Goal: Task Accomplishment & Management: Complete application form

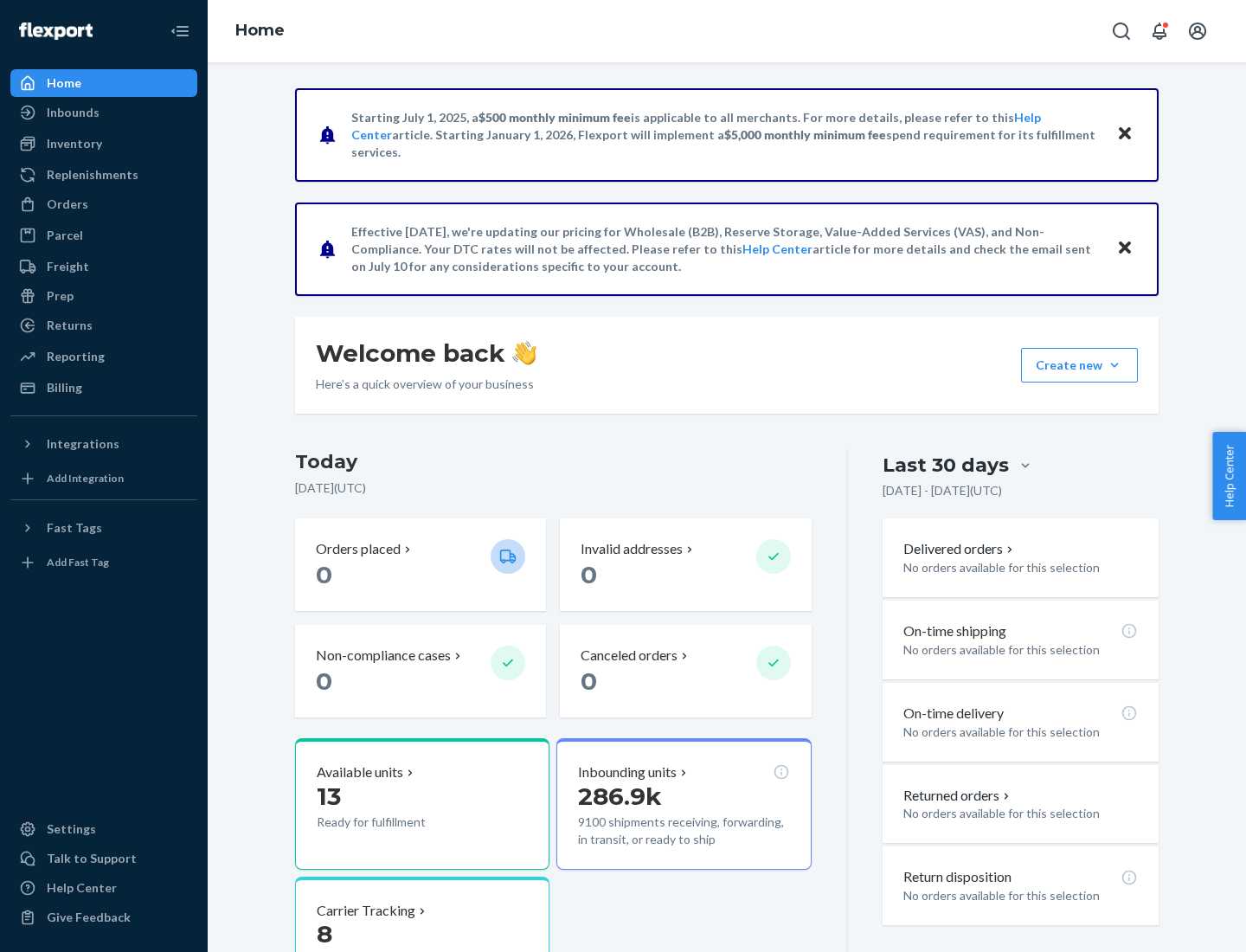
click at [1115, 365] on button "Create new Create new inbound Create new order Create new product" at bounding box center [1079, 365] width 117 height 35
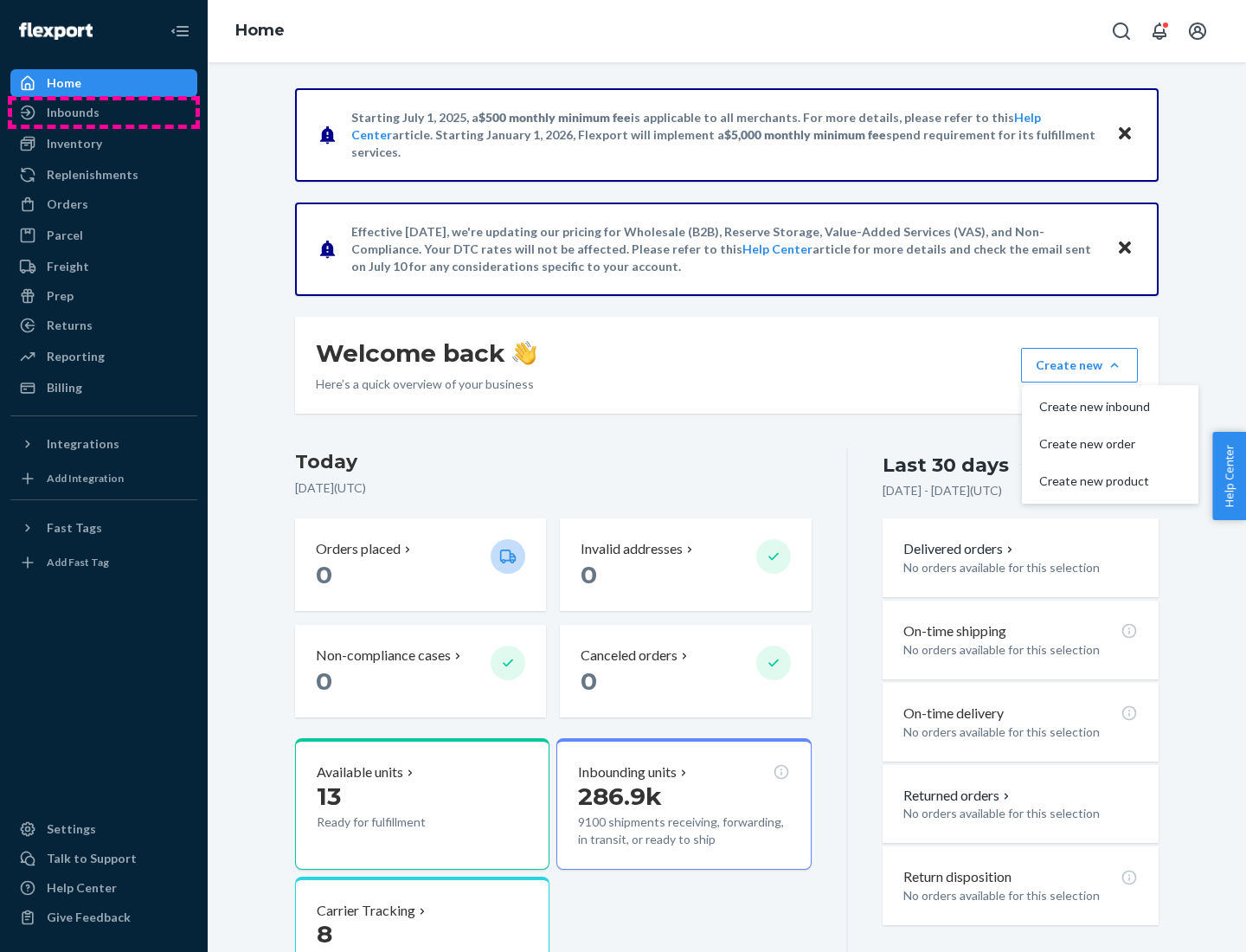
click at [104, 113] on div "Inbounds" at bounding box center [104, 112] width 184 height 24
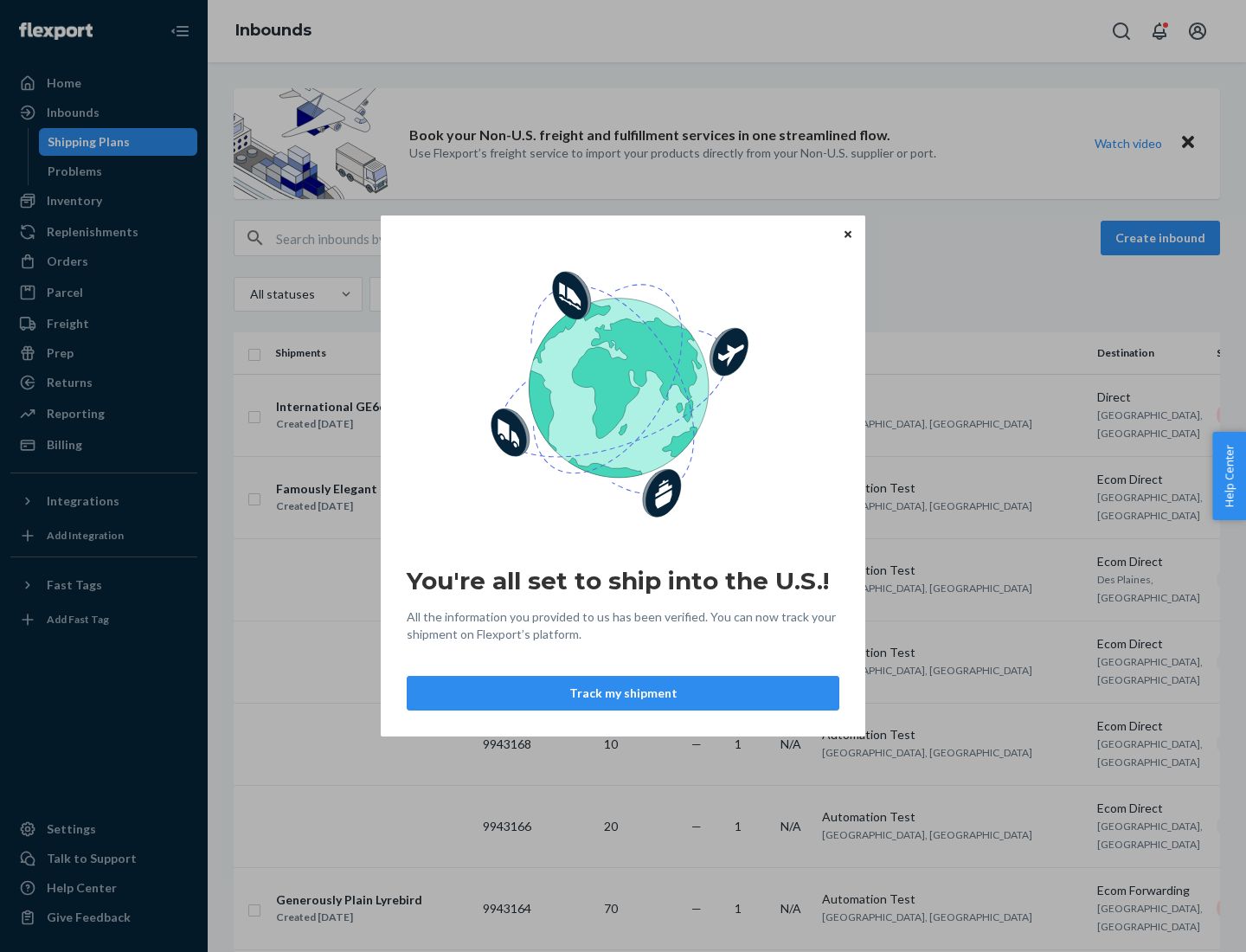
click at [848, 234] on icon "Close" at bounding box center [848, 234] width 7 height 7
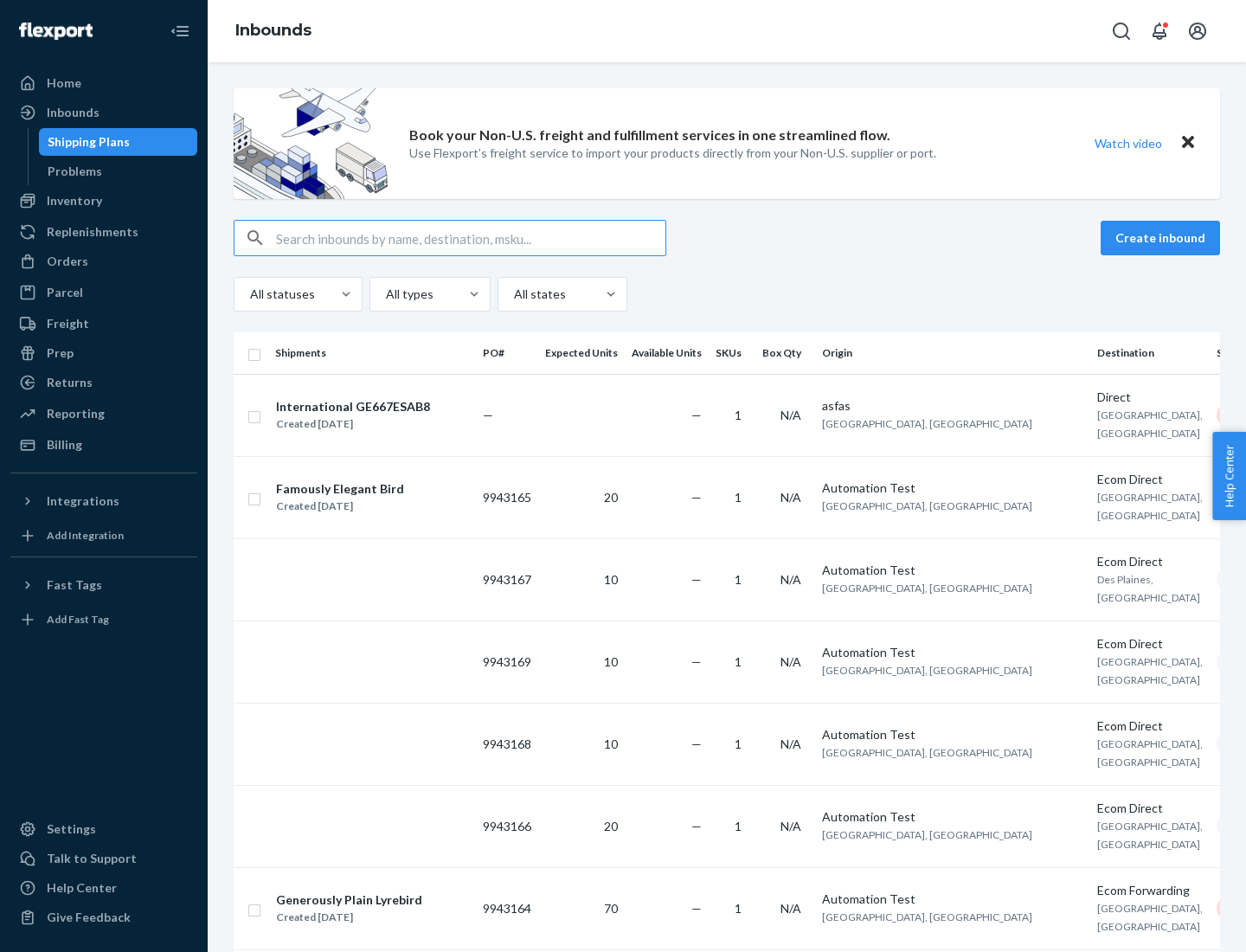
click at [1163, 238] on button "Create inbound" at bounding box center [1161, 238] width 119 height 35
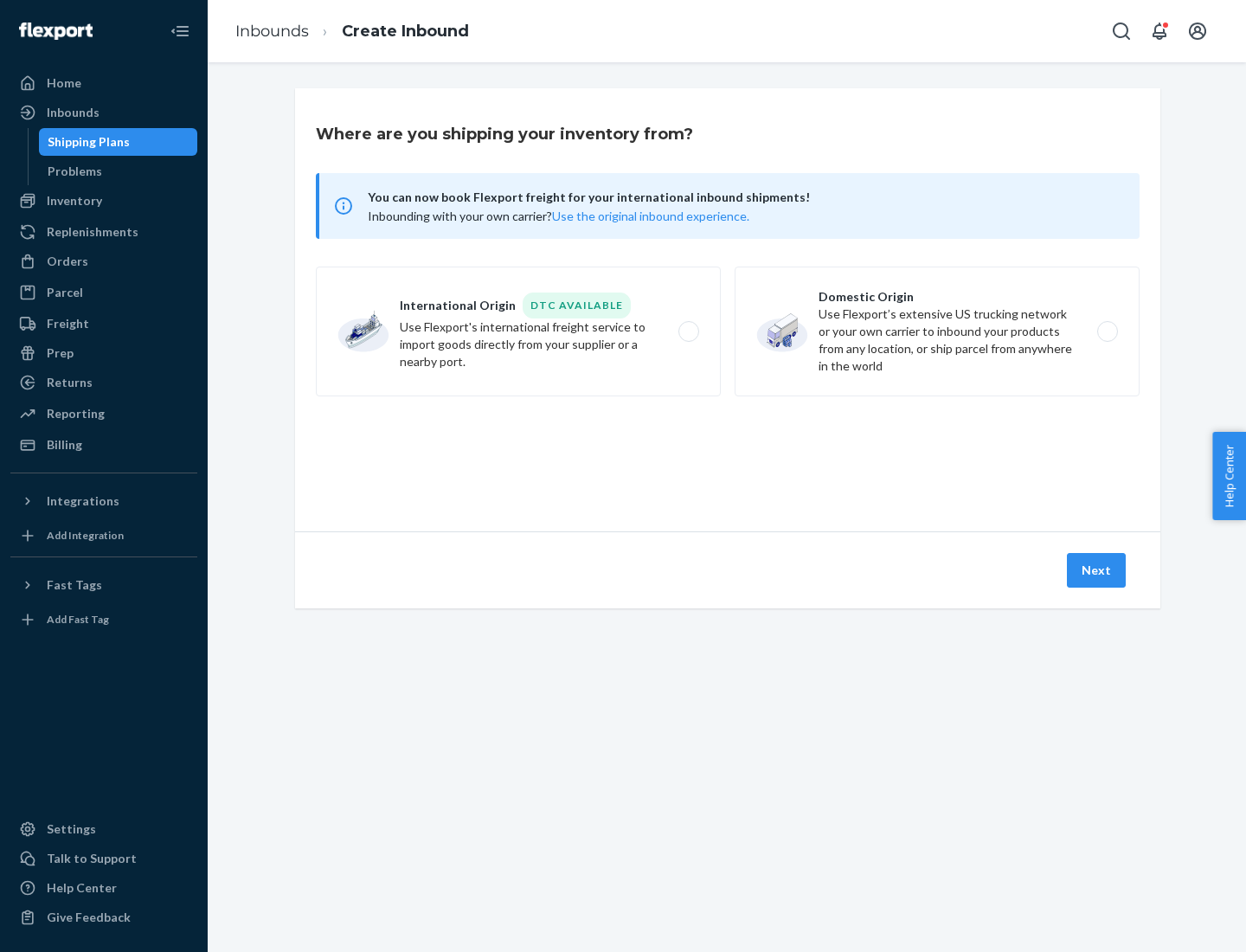
click at [937, 331] on label "Domestic Origin Use Flexport’s extensive US trucking network or your own carrie…" at bounding box center [937, 330] width 405 height 129
click at [1107, 331] on input "Domestic Origin Use Flexport’s extensive US trucking network or your own carrie…" at bounding box center [1113, 331] width 11 height 11
radio input "true"
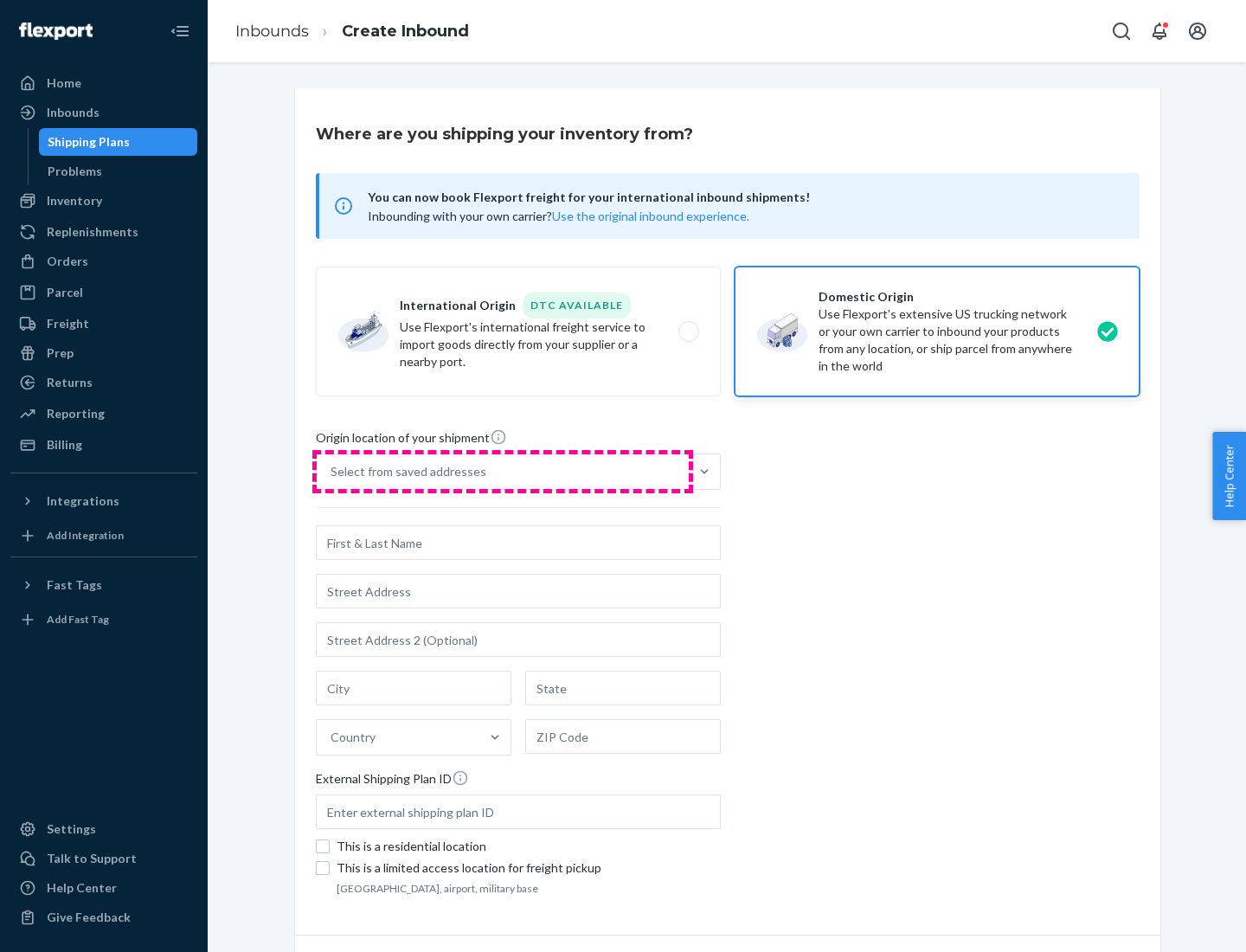
click at [503, 472] on div "Select from saved addresses" at bounding box center [502, 472] width 372 height 35
click at [332, 472] on input "Select from saved addresses" at bounding box center [331, 471] width 2 height 17
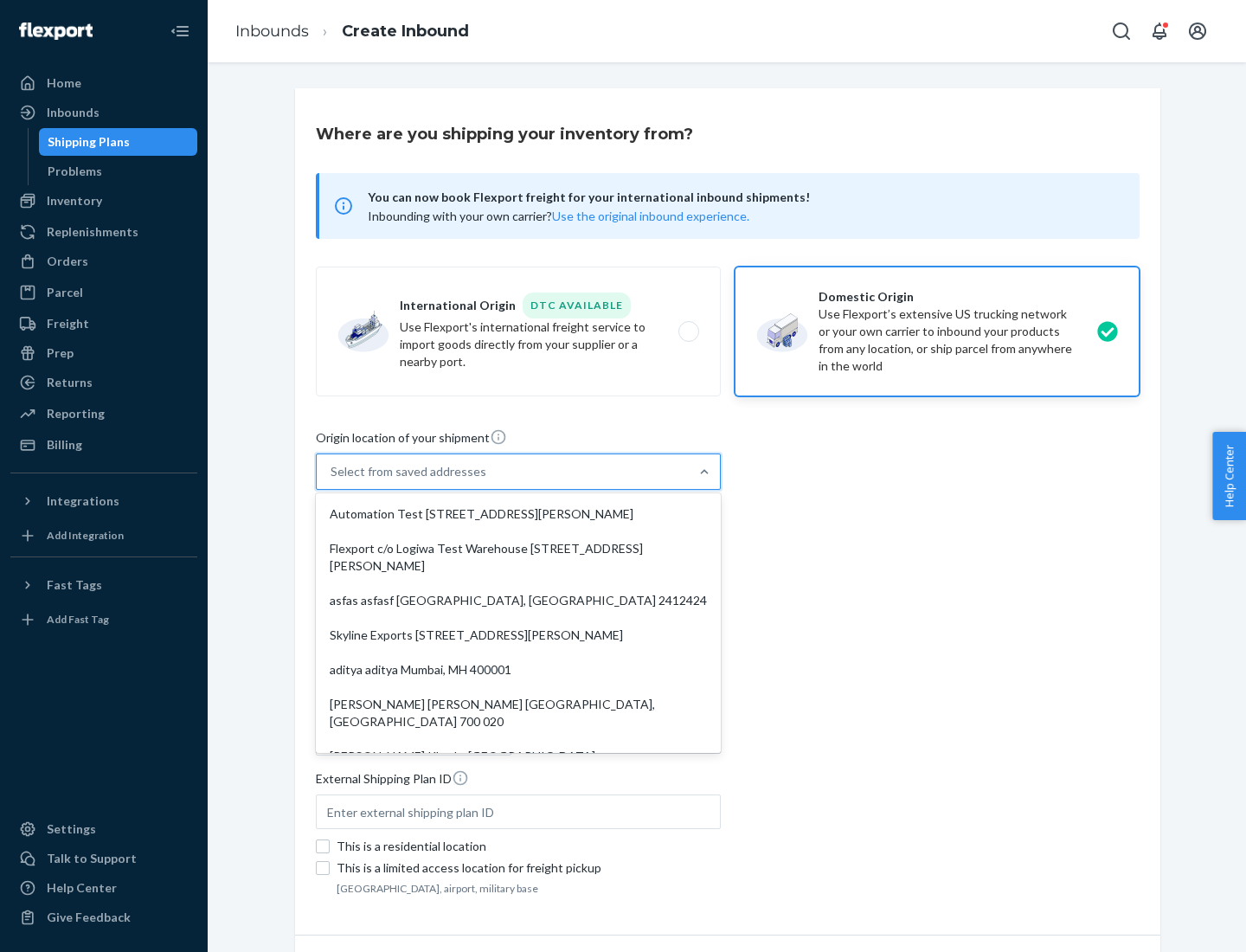
scroll to position [7, 0]
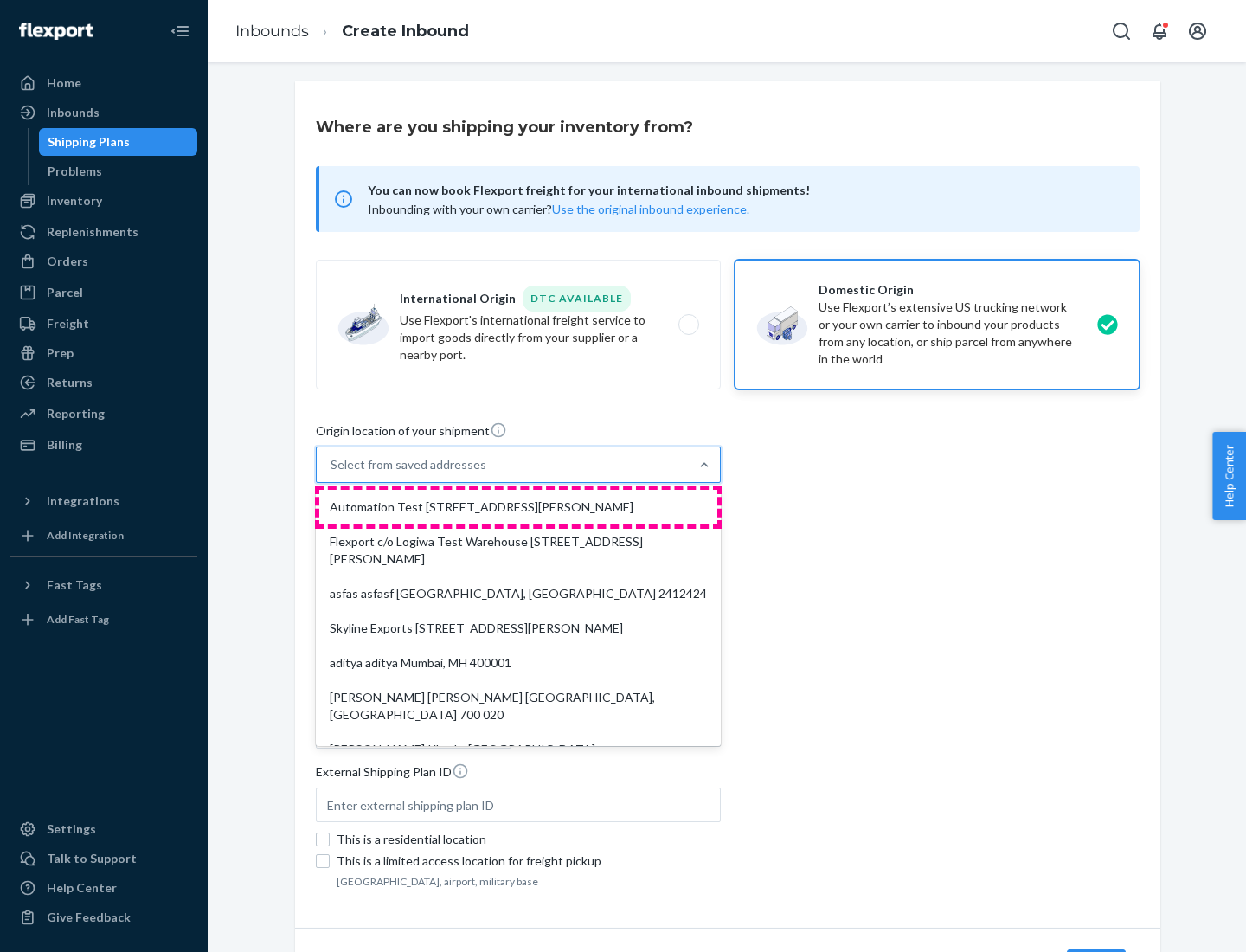
click at [519, 507] on div "Automation Test [STREET_ADDRESS][PERSON_NAME]" at bounding box center [519, 508] width 398 height 35
click at [332, 474] on input "option Automation Test [STREET_ADDRESS][PERSON_NAME]. 9 results available. Use …" at bounding box center [331, 465] width 2 height 17
type input "Automation Test"
type input "9th Floor"
type input "[GEOGRAPHIC_DATA]"
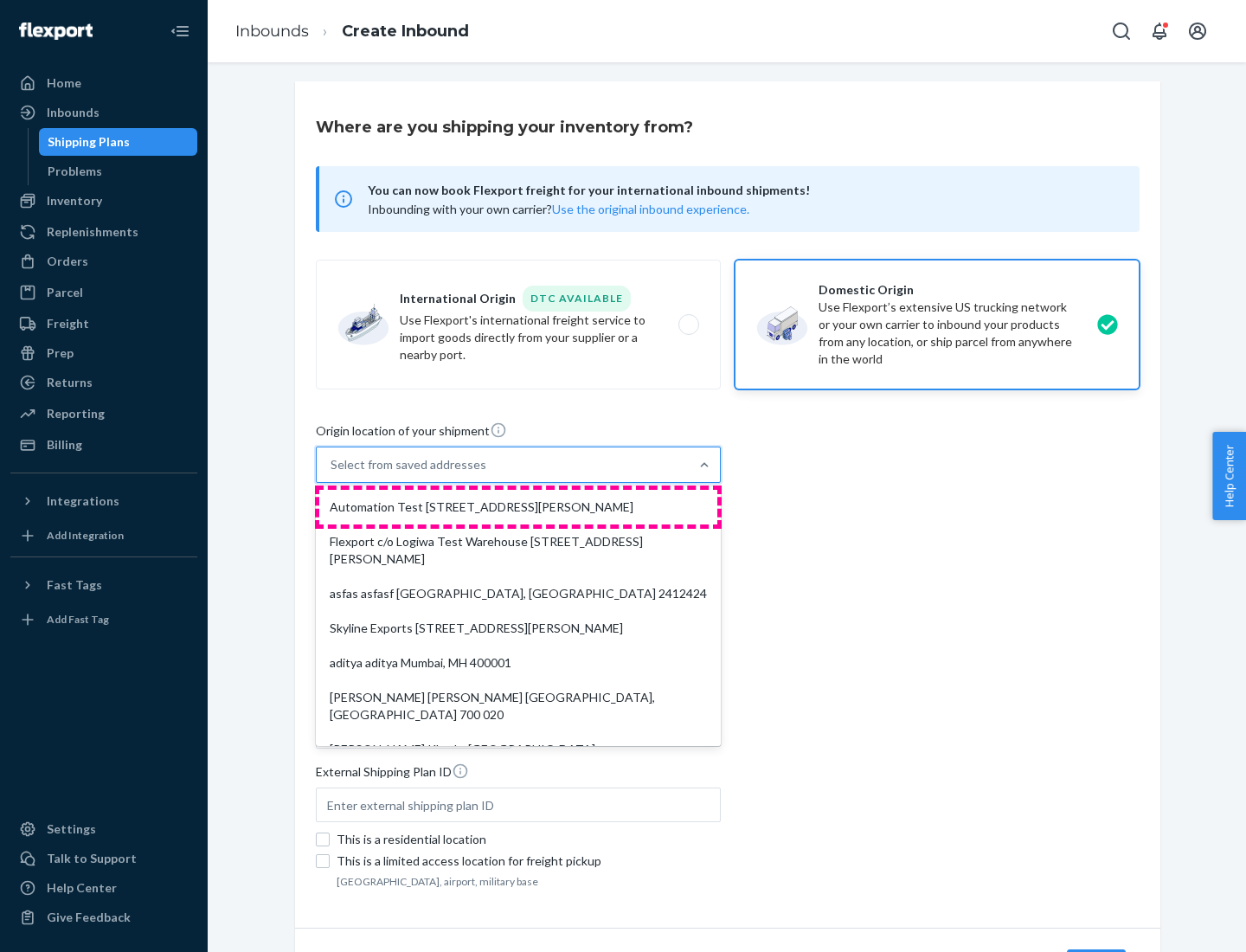
type input "CA"
type input "94104"
type input "[STREET_ADDRESS][PERSON_NAME]"
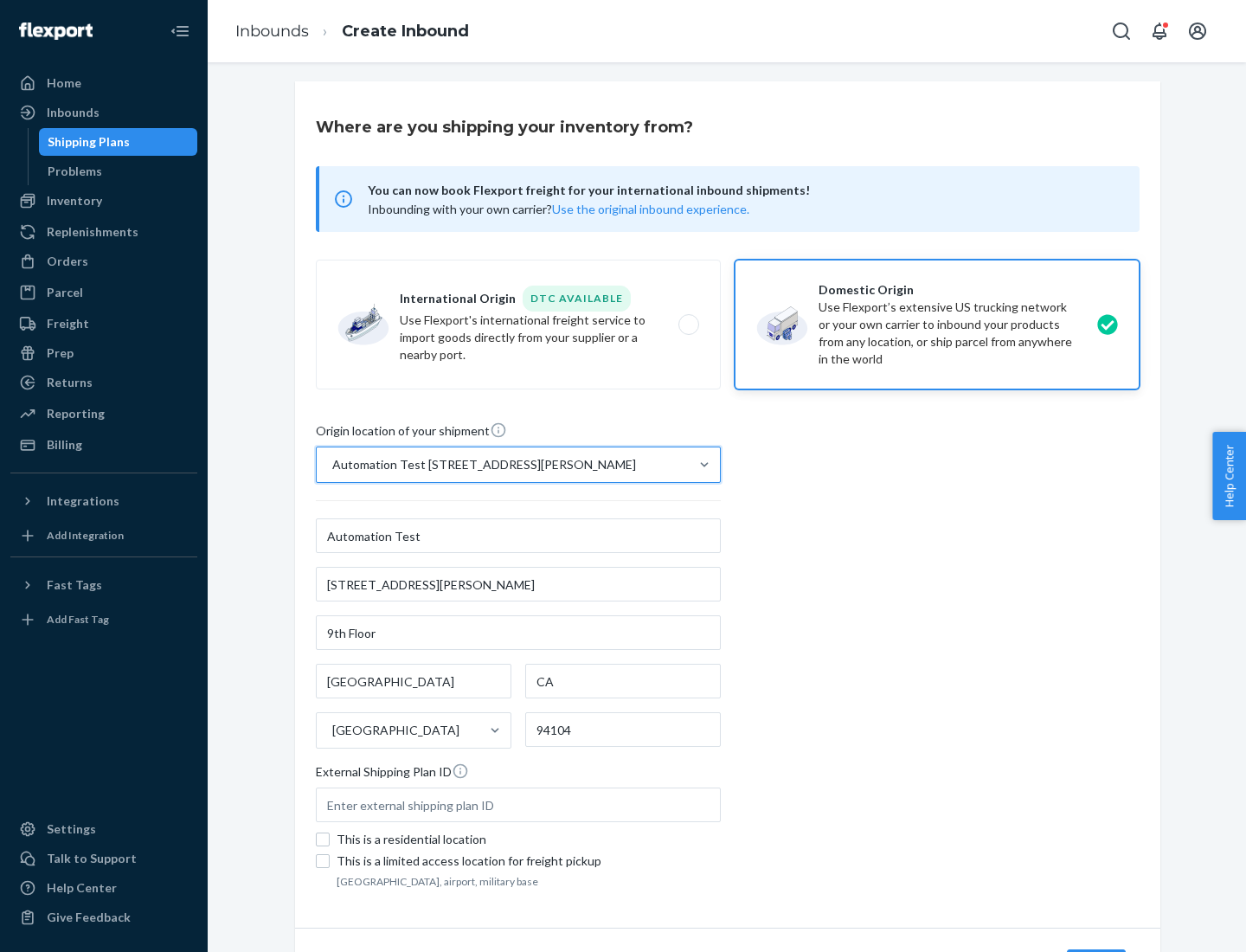
scroll to position [101, 0]
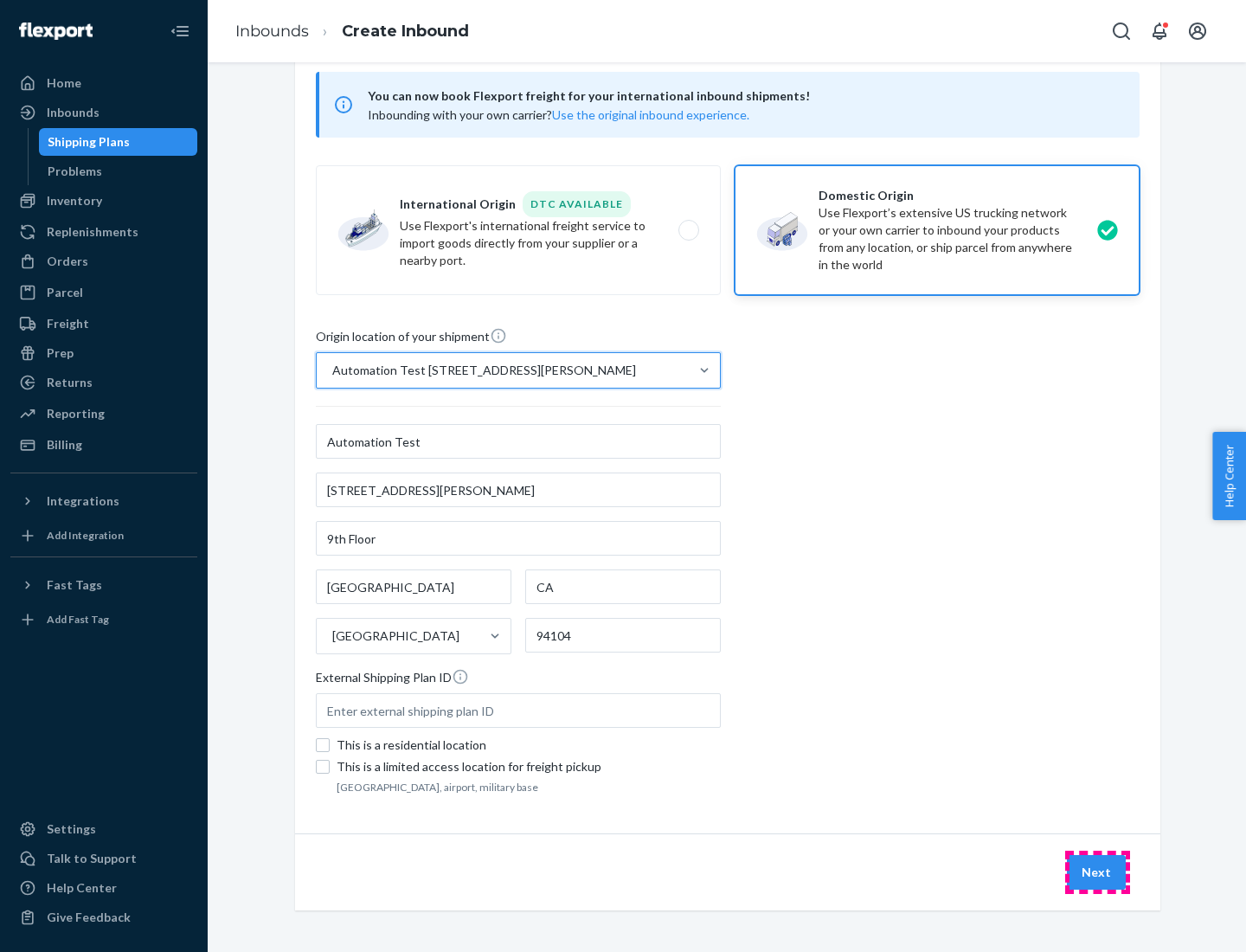
click at [1097, 872] on button "Next" at bounding box center [1096, 872] width 59 height 35
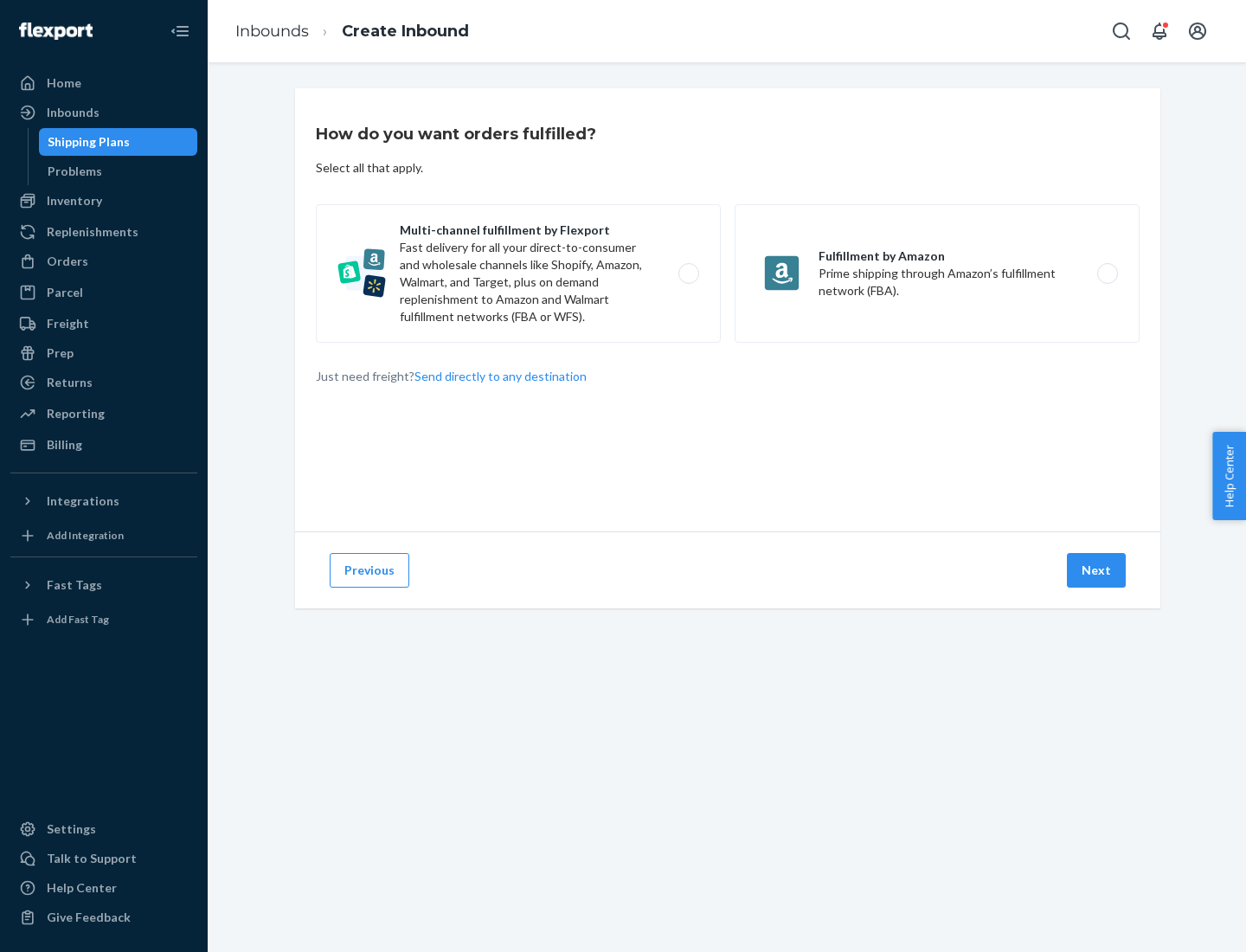
click at [519, 274] on label "Multi-channel fulfillment by Flexport Fast delivery for all your direct-to-cons…" at bounding box center [518, 273] width 405 height 139
click at [688, 274] on input "Multi-channel fulfillment by Flexport Fast delivery for all your direct-to-cons…" at bounding box center [693, 274] width 11 height 11
radio input "true"
click at [1097, 570] on button "Next" at bounding box center [1096, 570] width 59 height 35
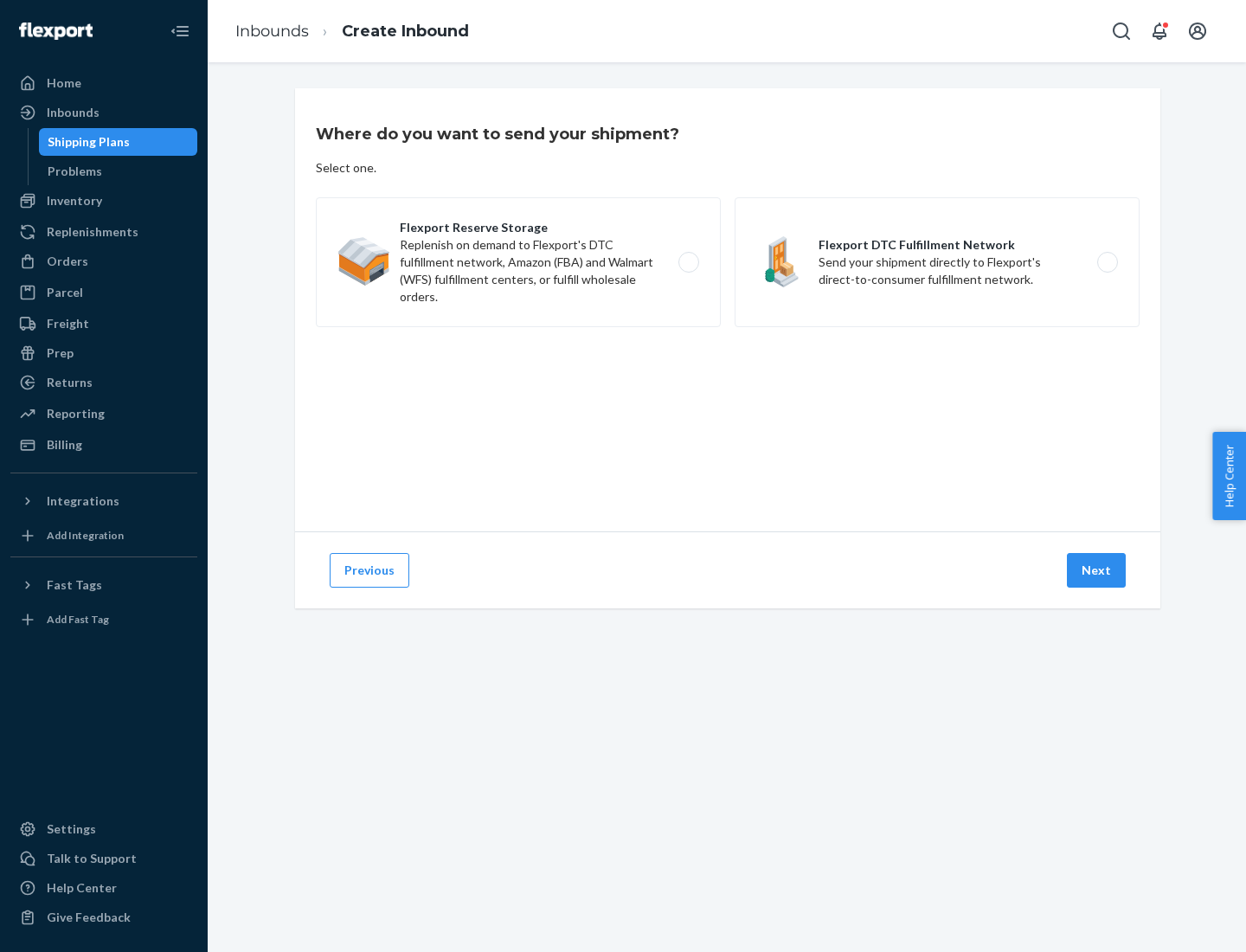
click at [519, 263] on label "Flexport Reserve Storage Replenish on demand to Flexport's DTC fulfillment netw…" at bounding box center [518, 262] width 405 height 129
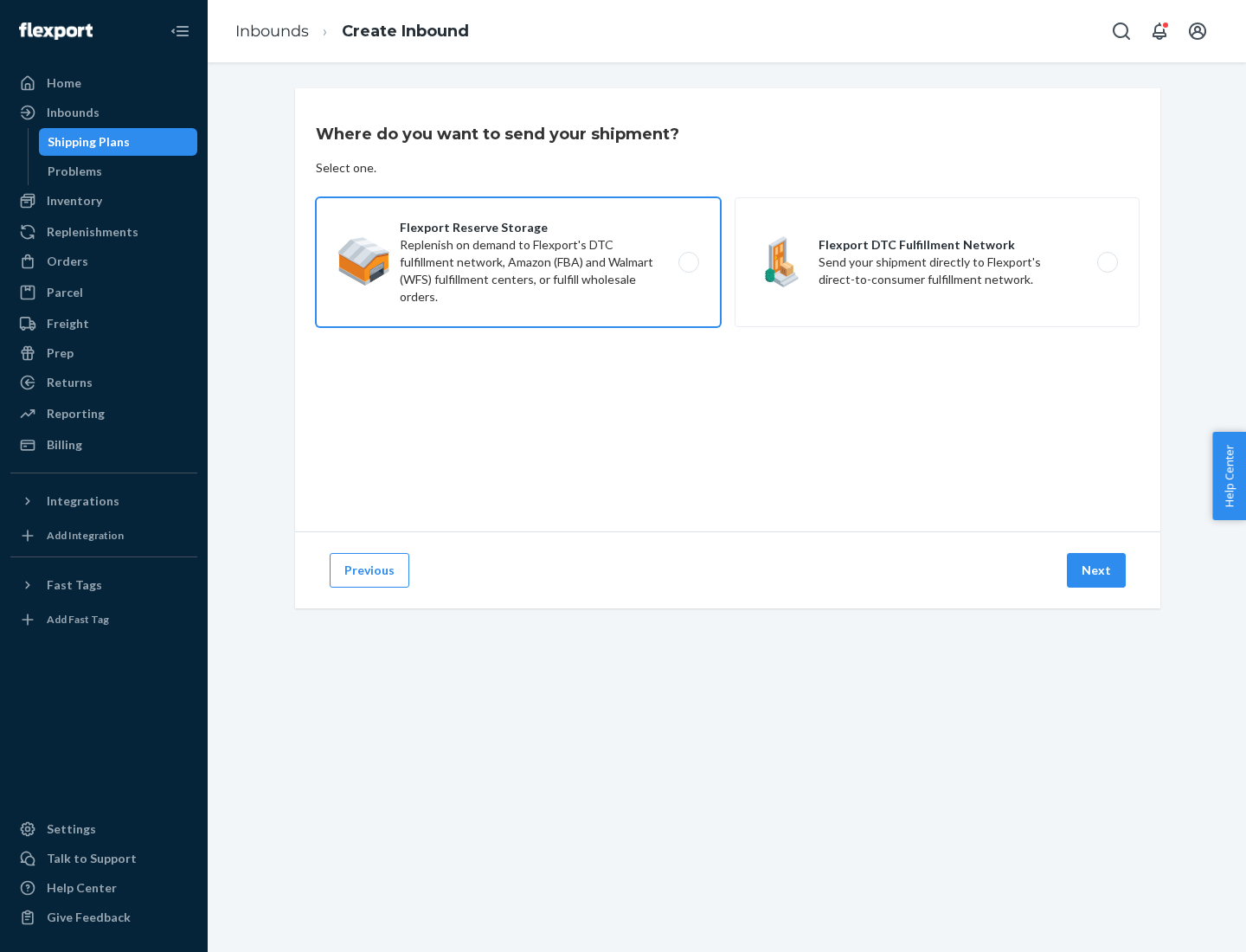
click at [688, 263] on input "Flexport Reserve Storage Replenish on demand to Flexport's DTC fulfillment netw…" at bounding box center [693, 263] width 11 height 11
radio input "true"
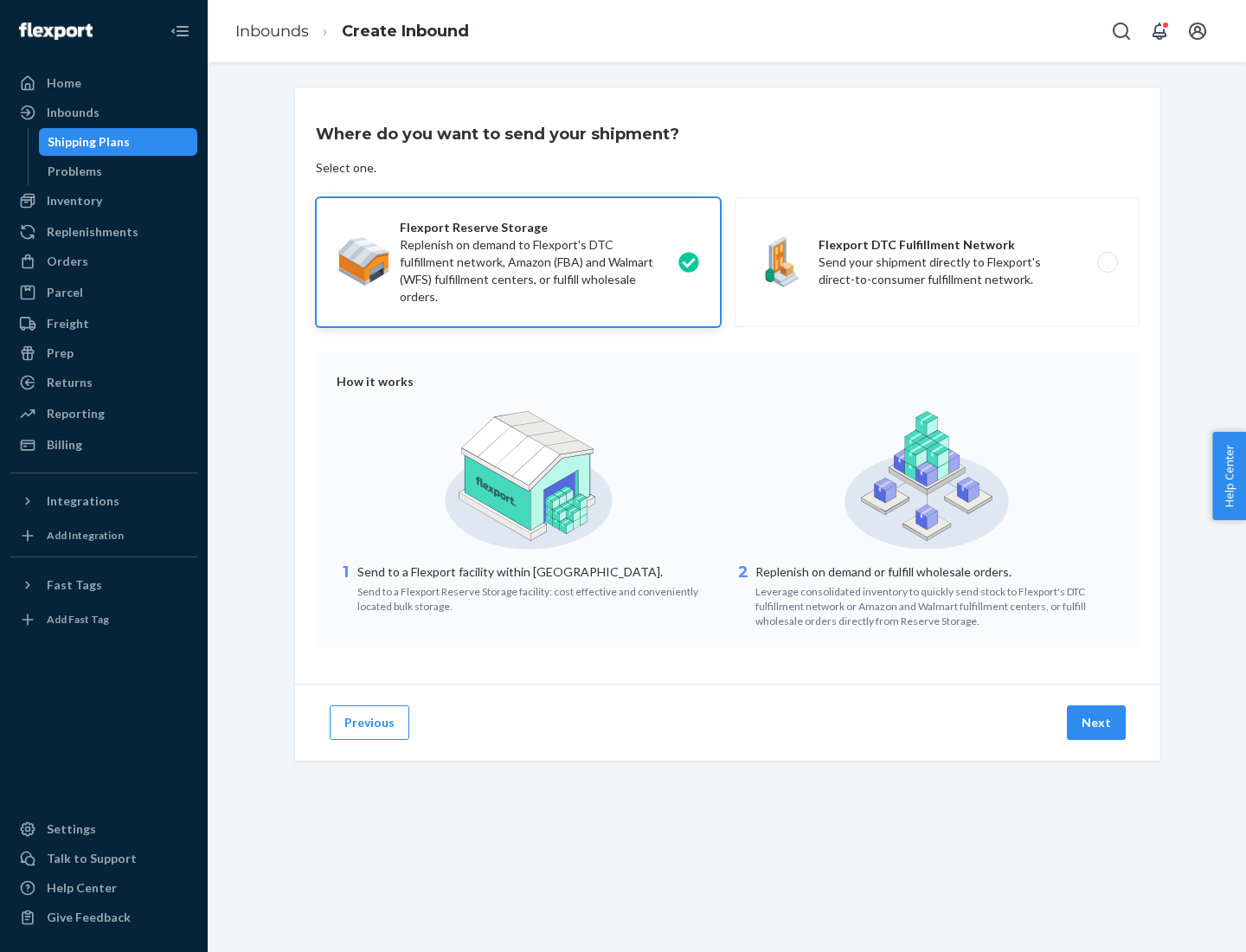
click at [1097, 722] on button "Next" at bounding box center [1096, 722] width 59 height 35
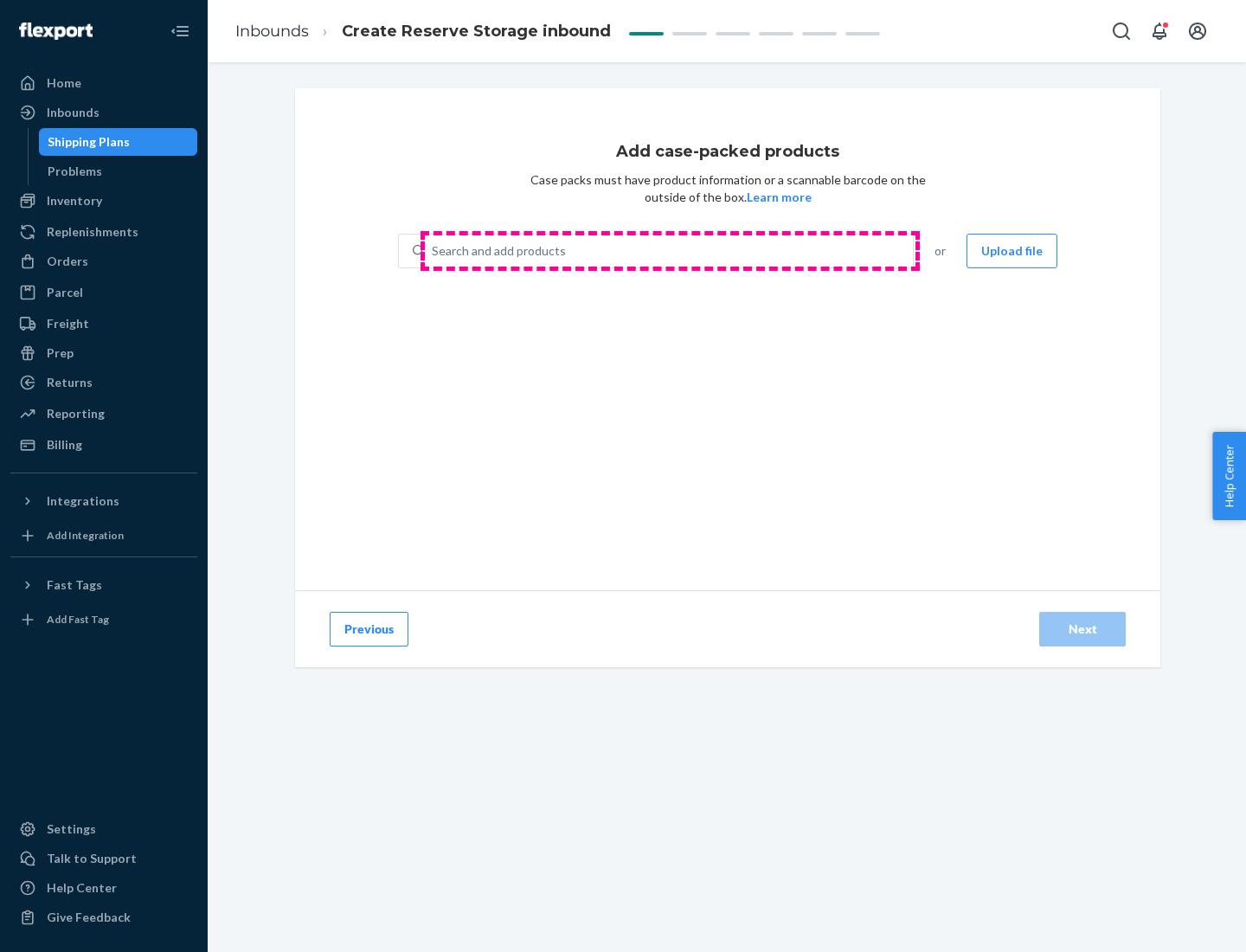
click at [670, 251] on div "Search and add products" at bounding box center [669, 251] width 488 height 31
click at [433, 251] on input "Search and add products" at bounding box center [432, 251] width 2 height 17
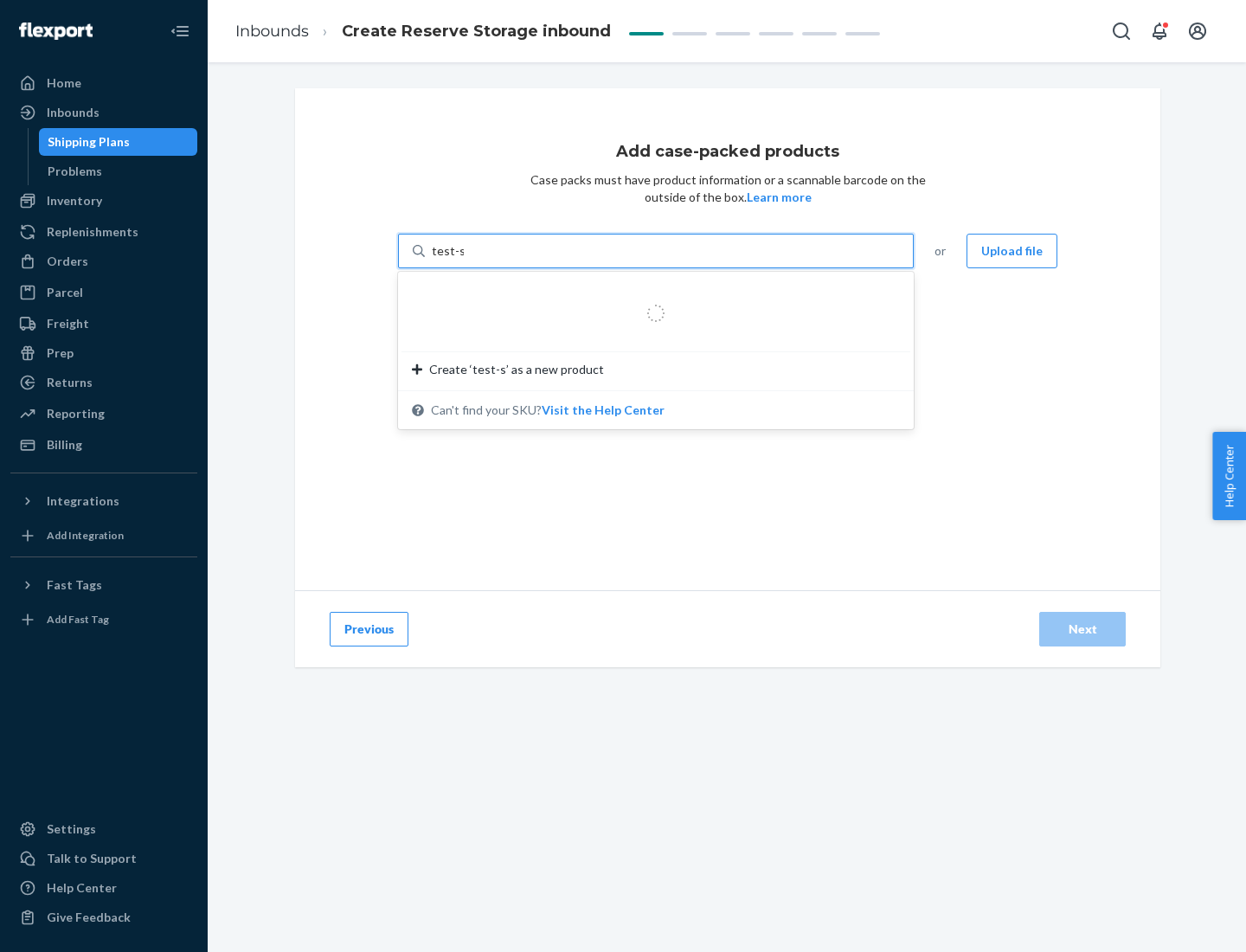
type input "test-syn"
click at [650, 293] on div "test - syn - test" at bounding box center [649, 292] width 475 height 17
click at [477, 260] on input "test-syn" at bounding box center [454, 251] width 45 height 17
type input "1"
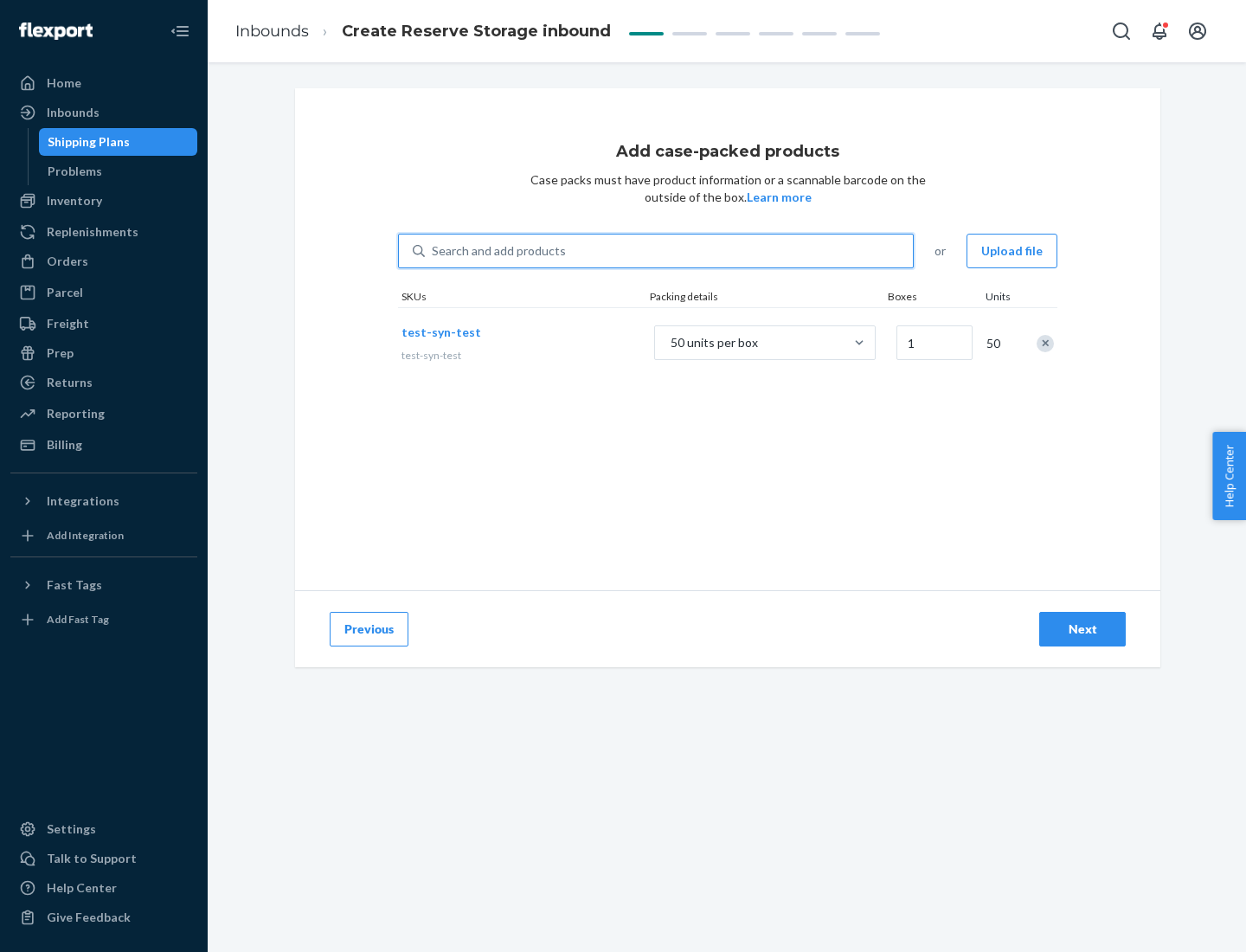
click at [1083, 629] on div "Next" at bounding box center [1083, 629] width 57 height 17
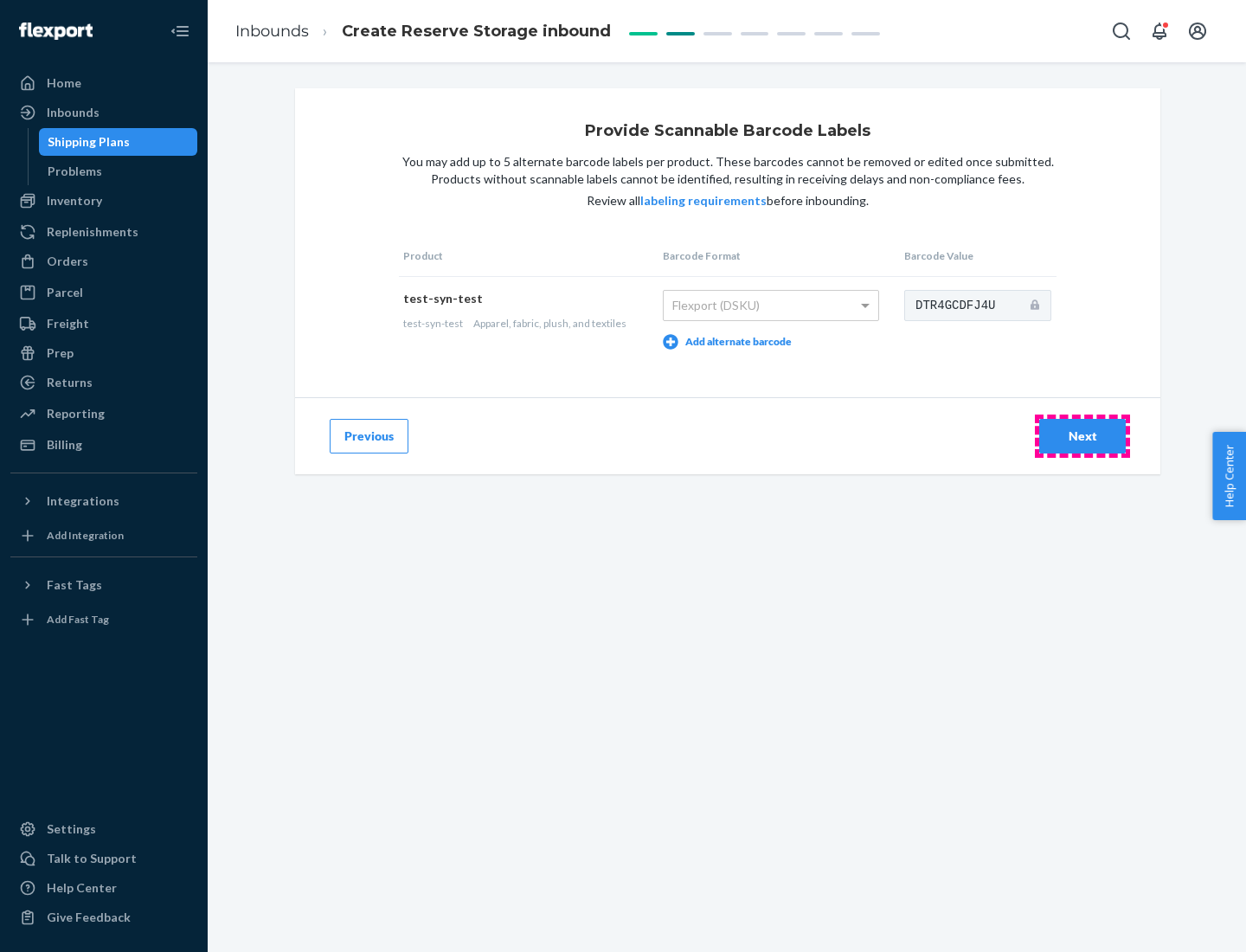
click at [1083, 435] on div "Next" at bounding box center [1083, 436] width 57 height 17
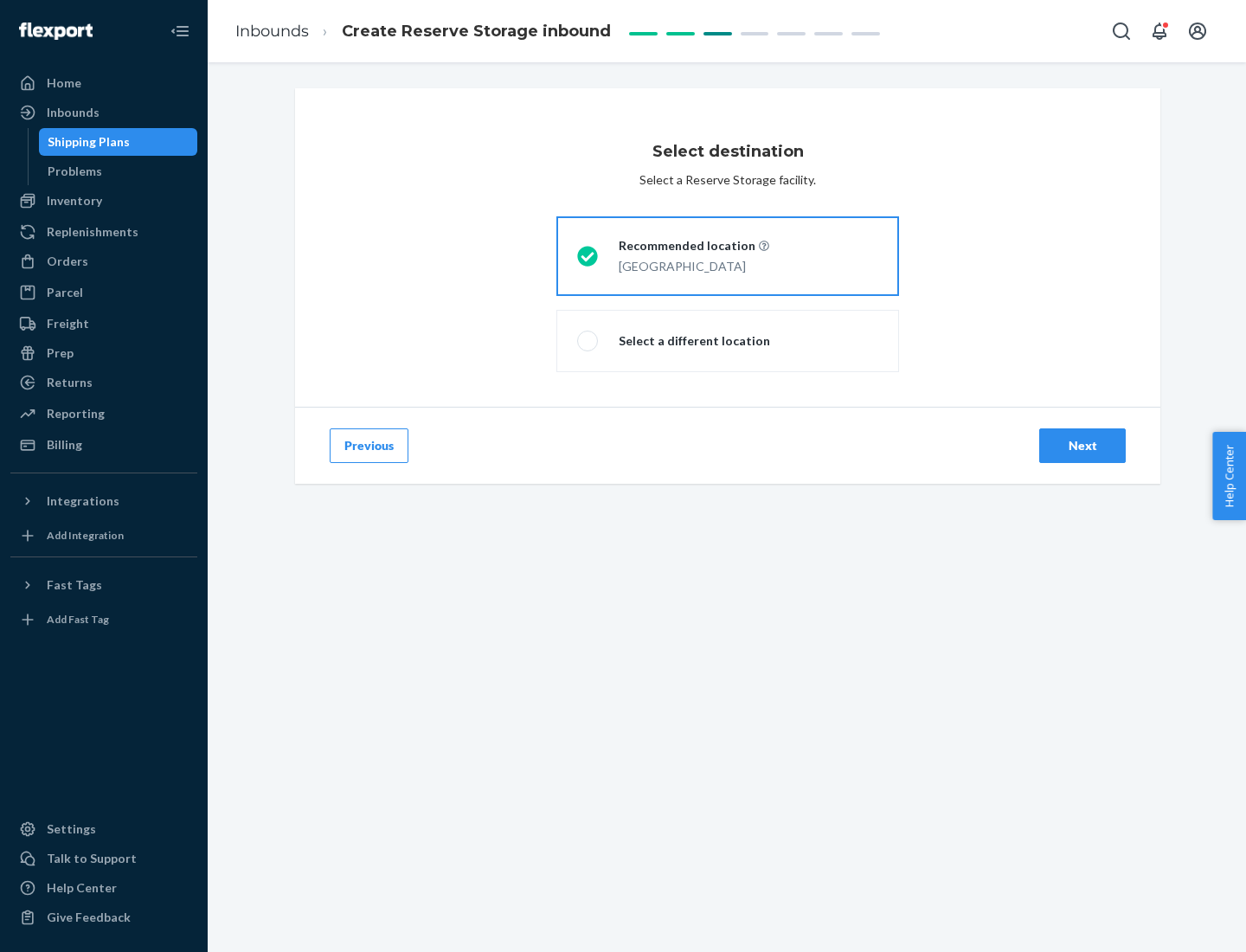
click at [1083, 445] on div "Next" at bounding box center [1083, 445] width 57 height 17
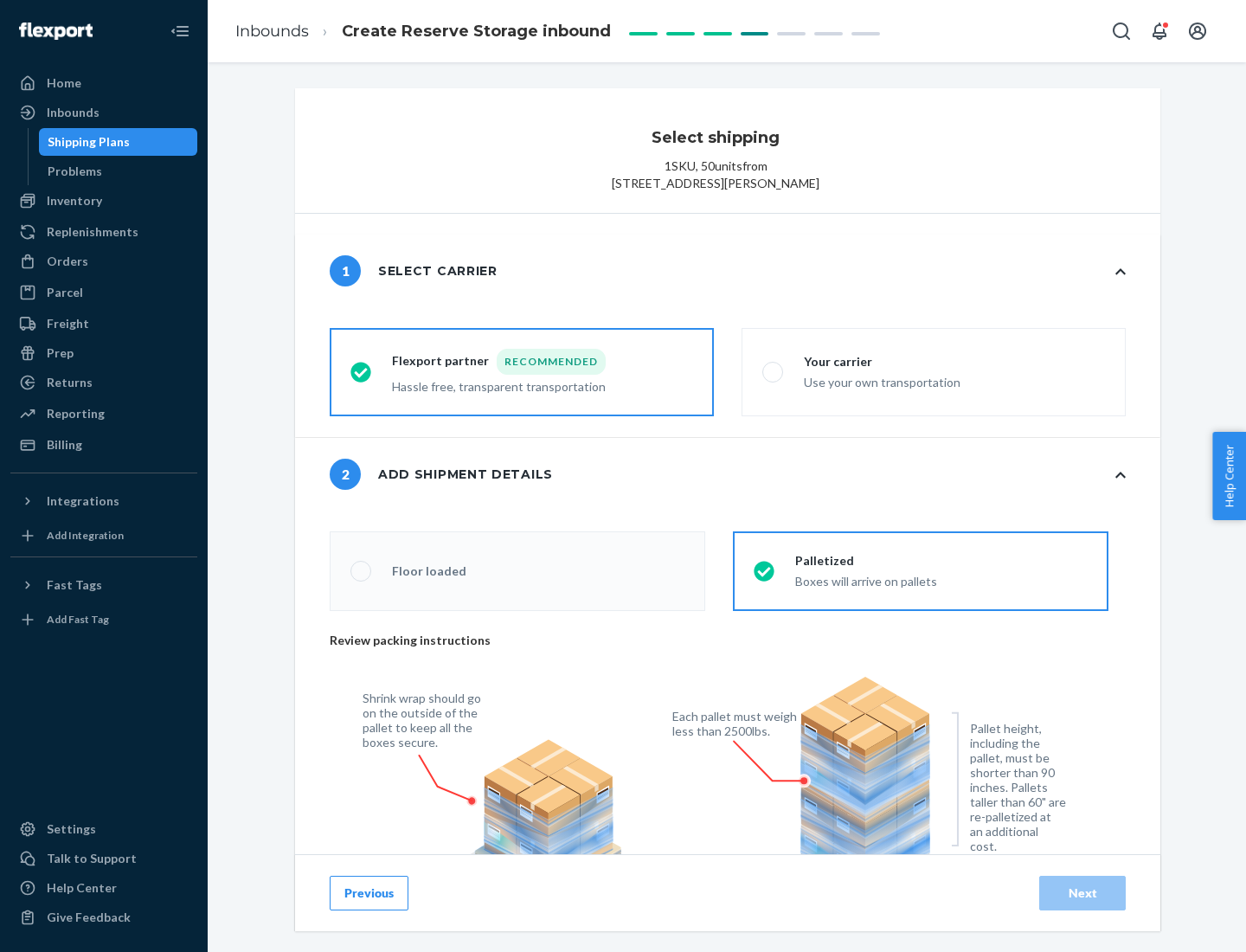
radio input "false"
type input "1"
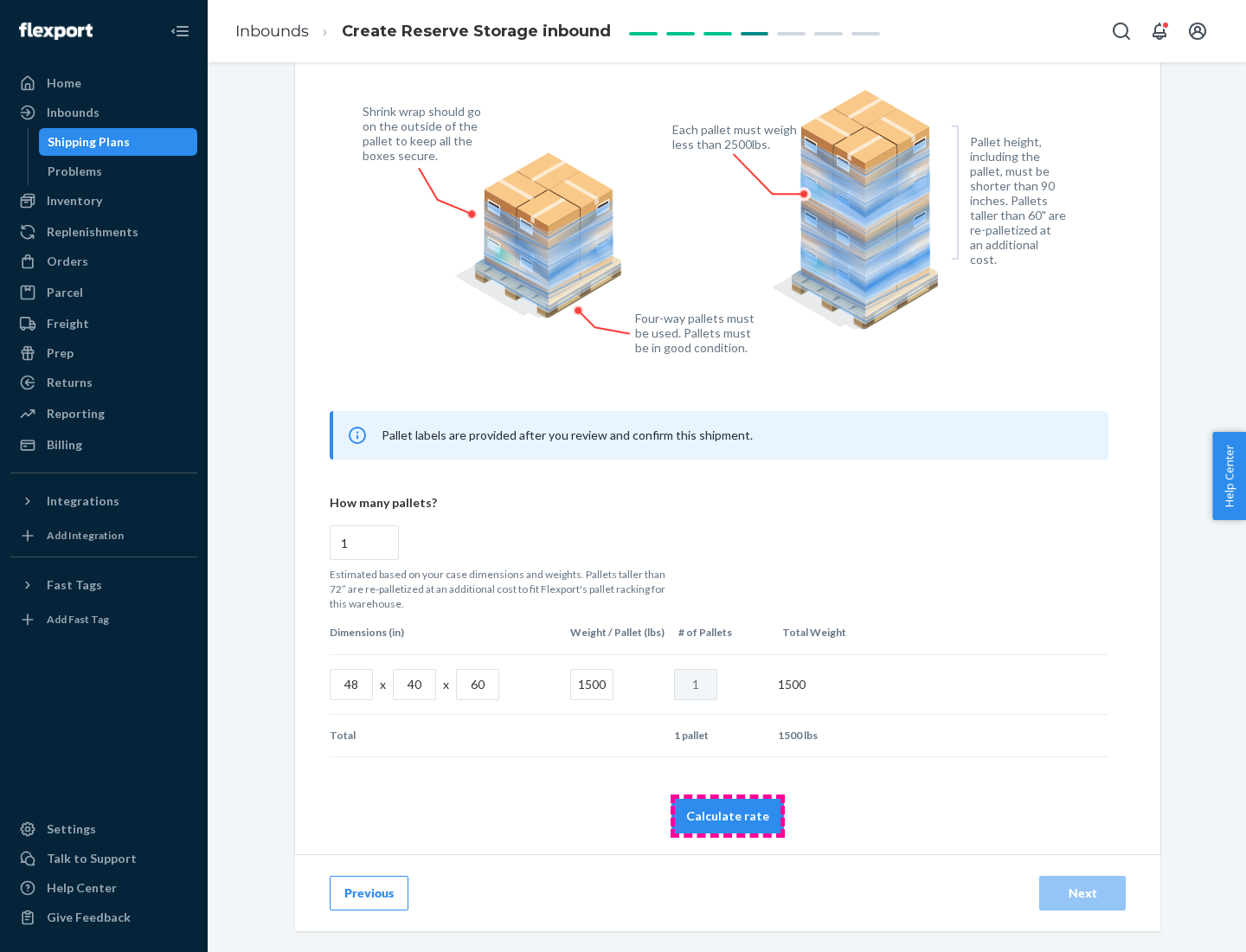
click at [728, 815] on button "Calculate rate" at bounding box center [728, 816] width 113 height 35
radio input "false"
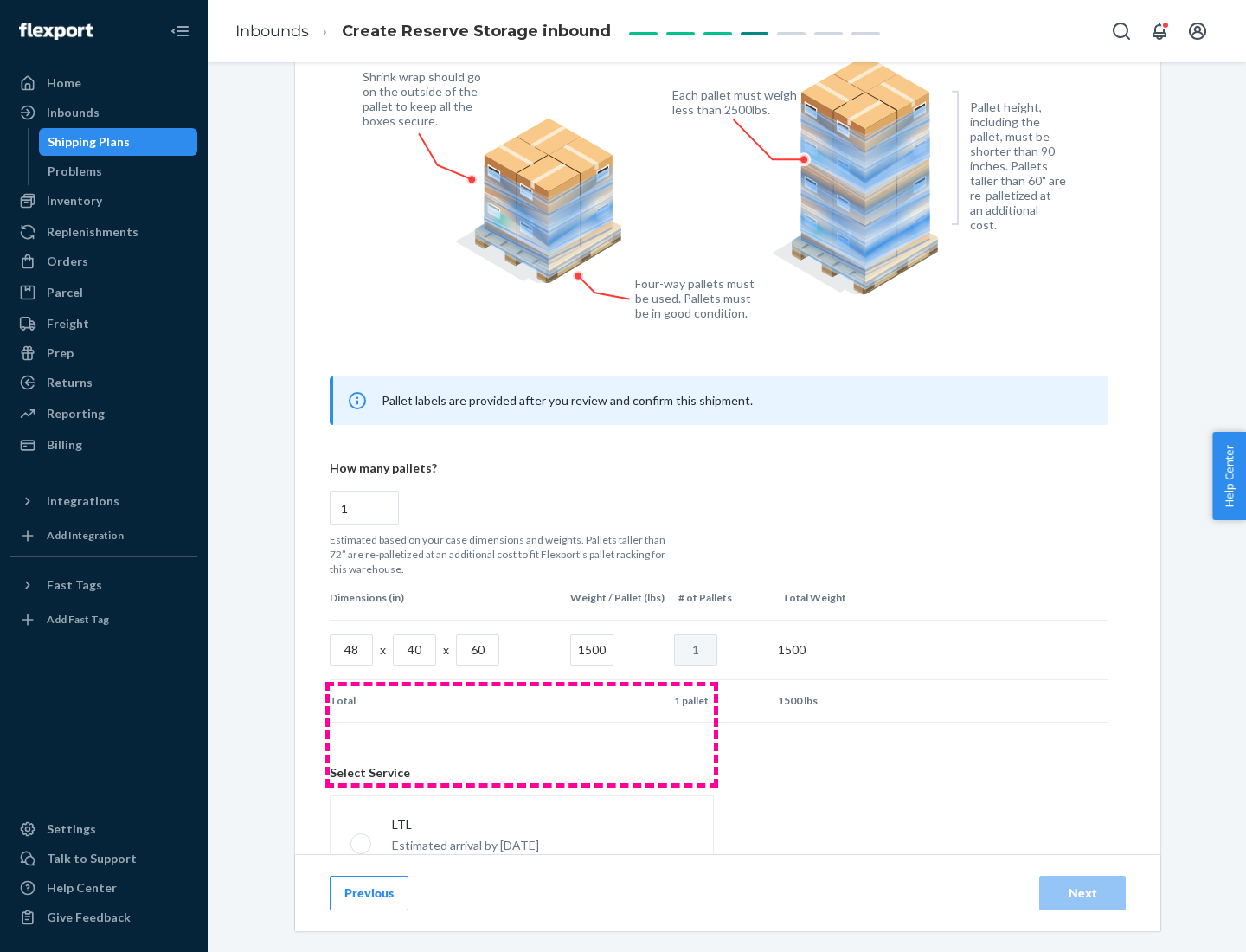
scroll to position [765, 0]
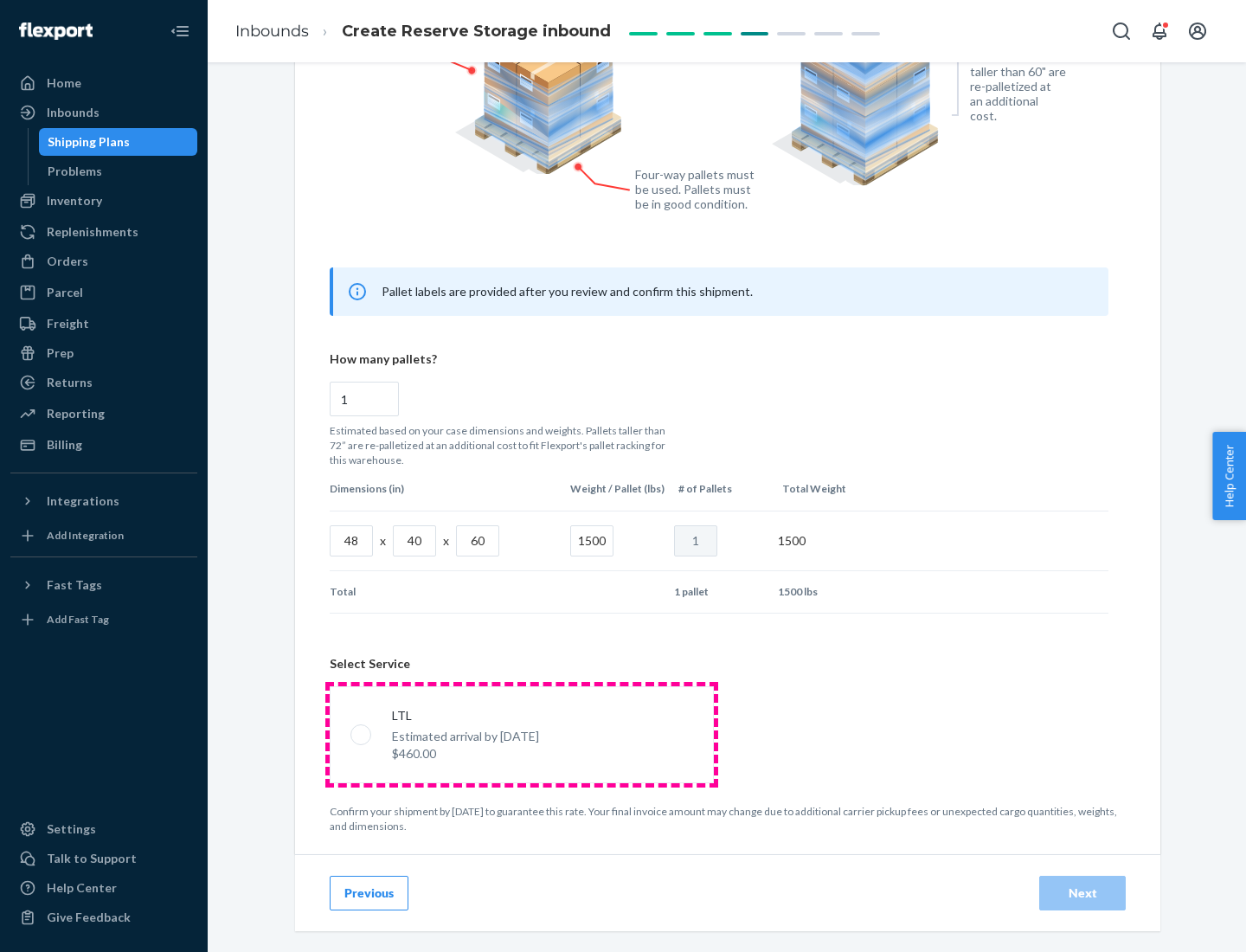
click at [521, 734] on p "Estimated arrival by [DATE]" at bounding box center [466, 736] width 147 height 17
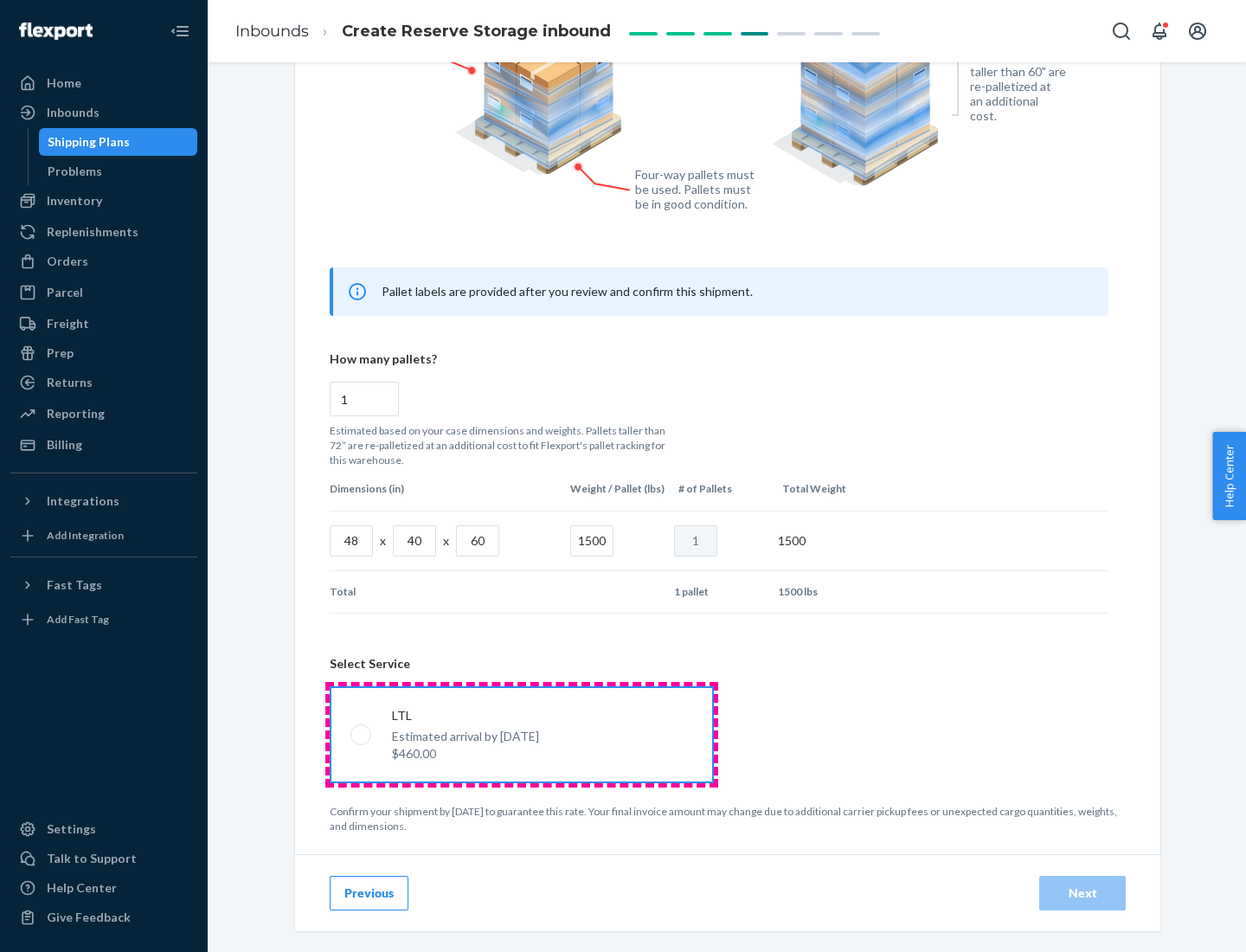
click at [362, 734] on input "LTL Estimated arrival by [DATE] $460.00" at bounding box center [356, 734] width 11 height 11
radio input "true"
radio input "false"
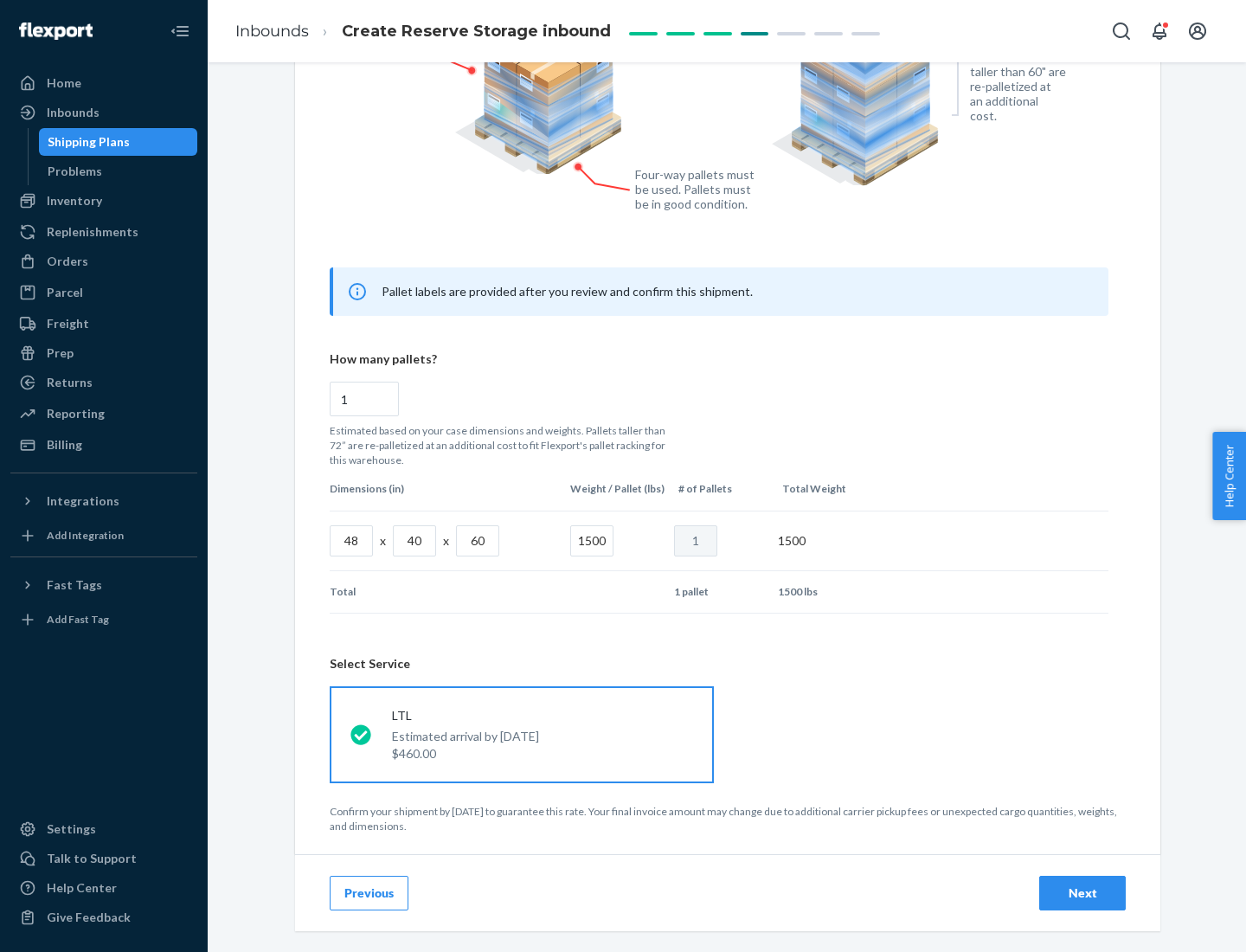
click at [1083, 892] on div "Next" at bounding box center [1083, 892] width 57 height 17
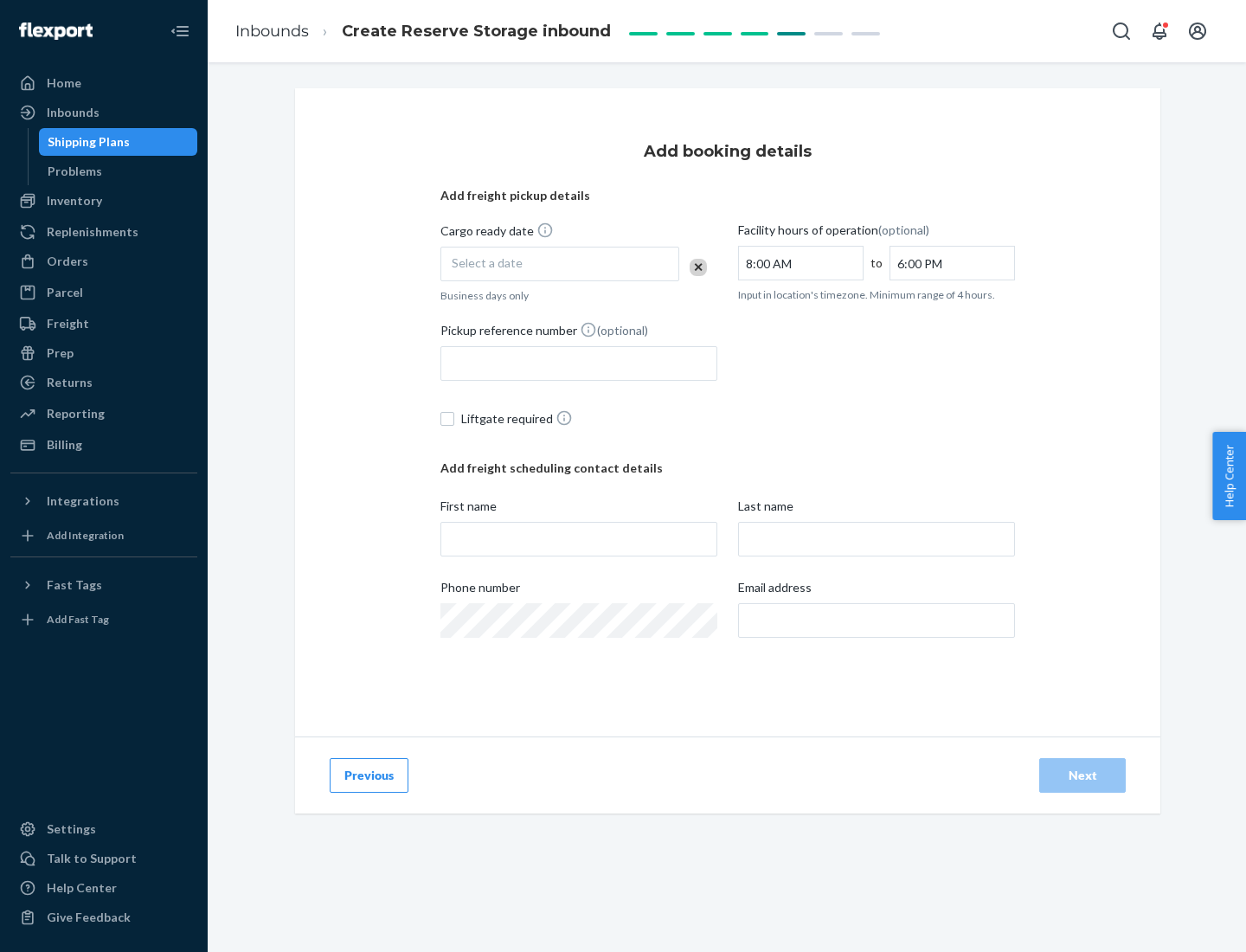
click at [560, 264] on div "Select a date" at bounding box center [560, 264] width 239 height 35
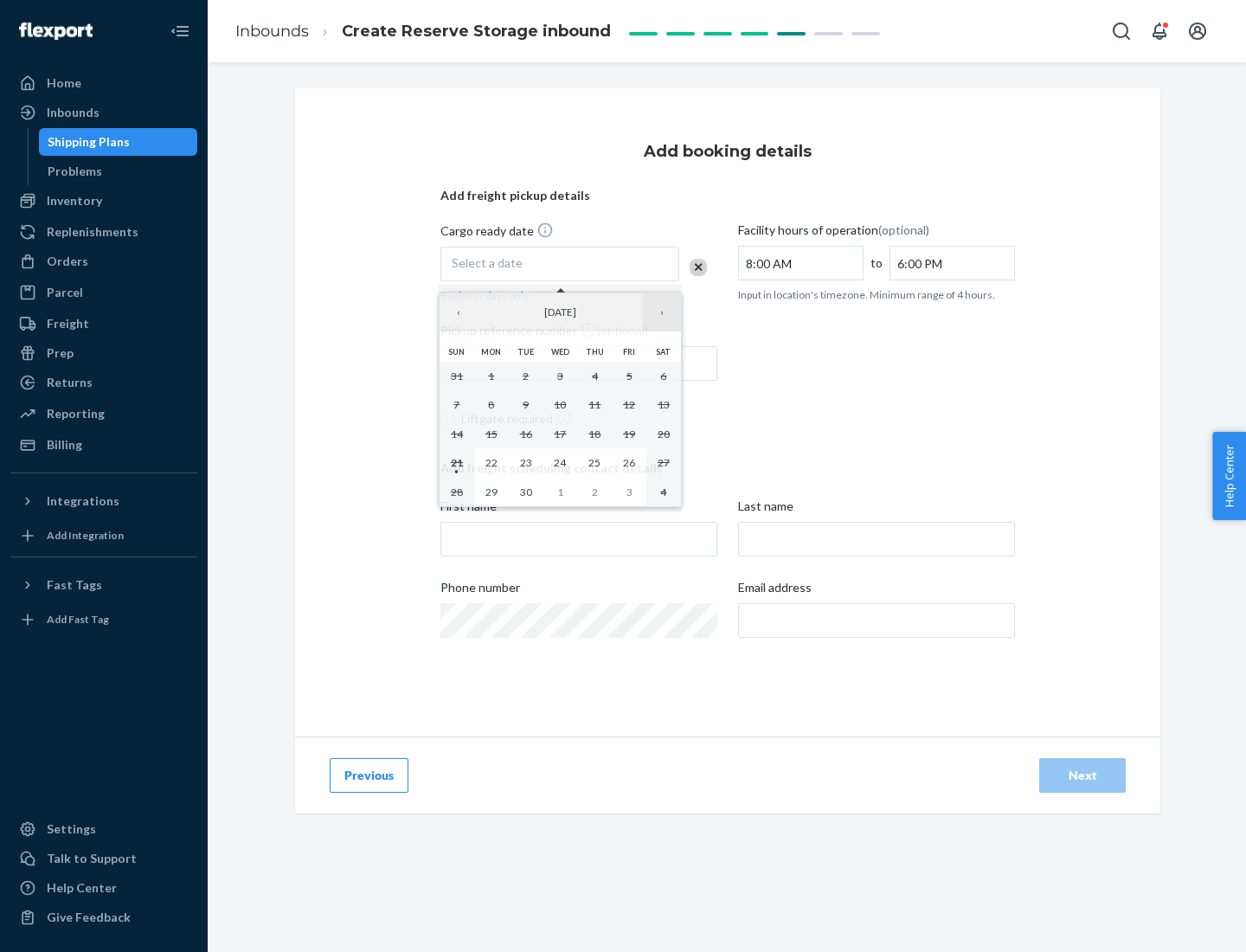
click at [662, 312] on button "›" at bounding box center [661, 312] width 38 height 38
click at [595, 462] on abbr "23" at bounding box center [594, 463] width 12 height 13
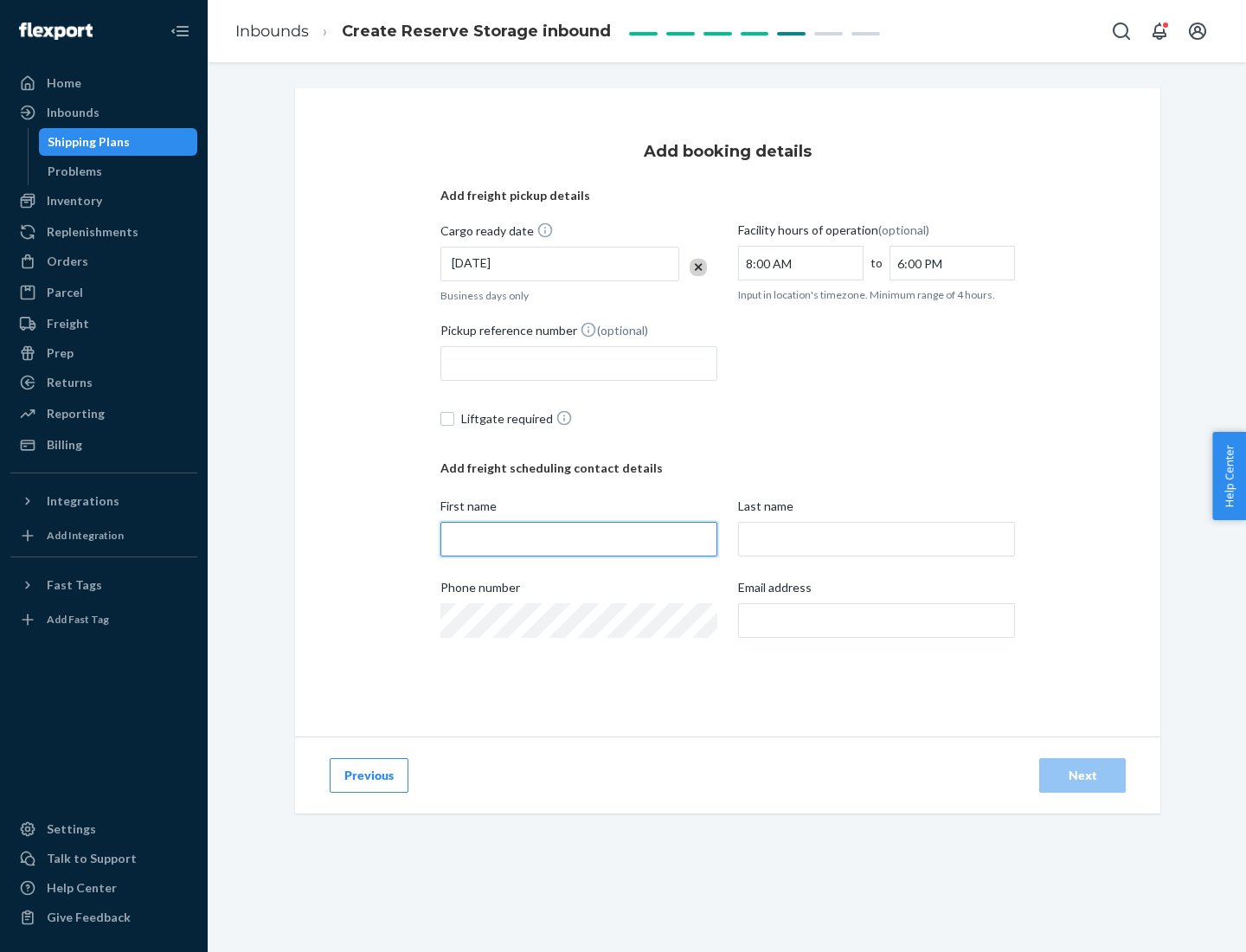
click at [579, 539] on input "First name" at bounding box center [579, 539] width 277 height 35
type input "[PERSON_NAME]"
click at [877, 539] on input "Last name" at bounding box center [877, 539] width 277 height 35
type input "Doe"
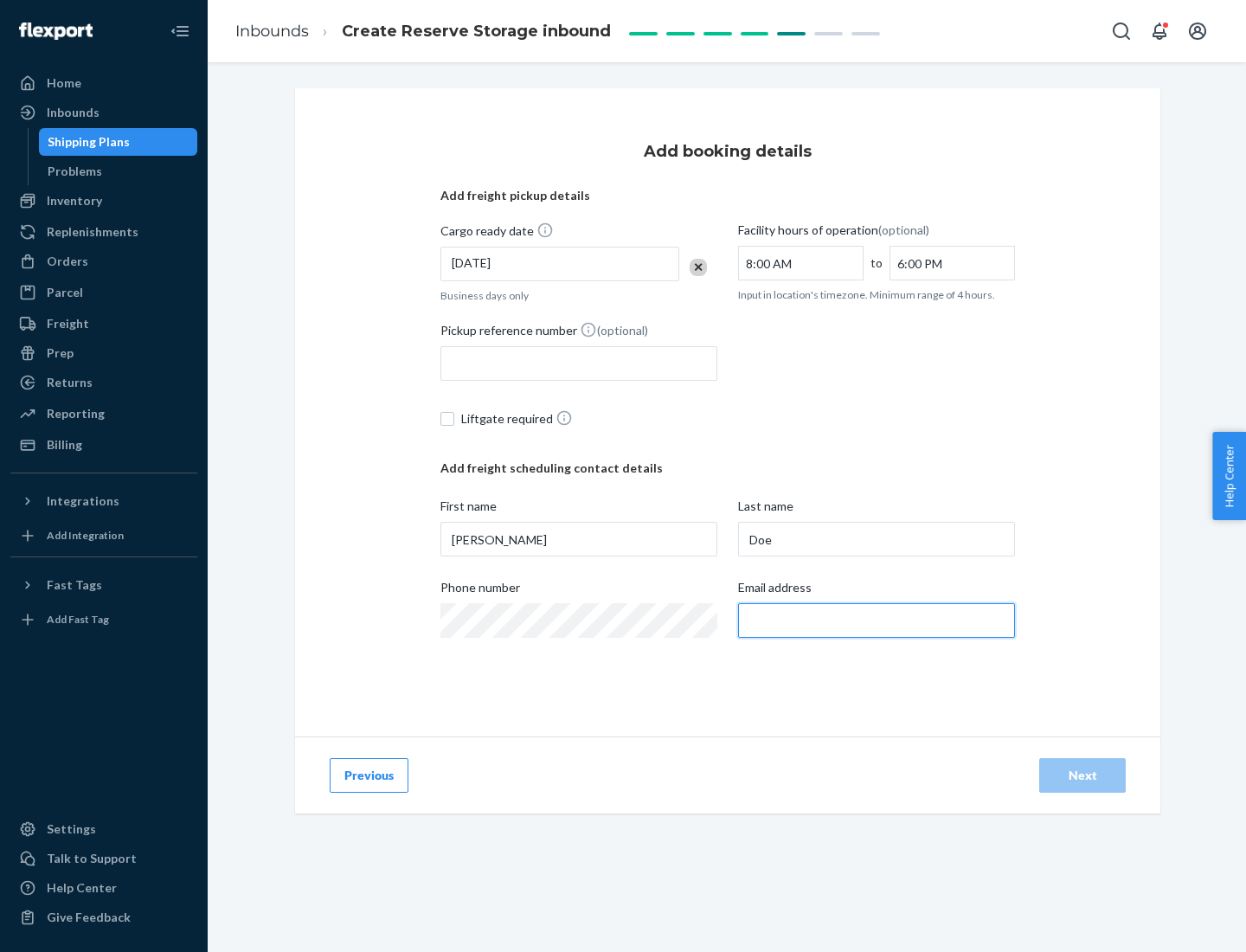
click at [877, 621] on input "Email address" at bounding box center [877, 621] width 277 height 35
type input "[EMAIL_ADDRESS][DOMAIN_NAME]"
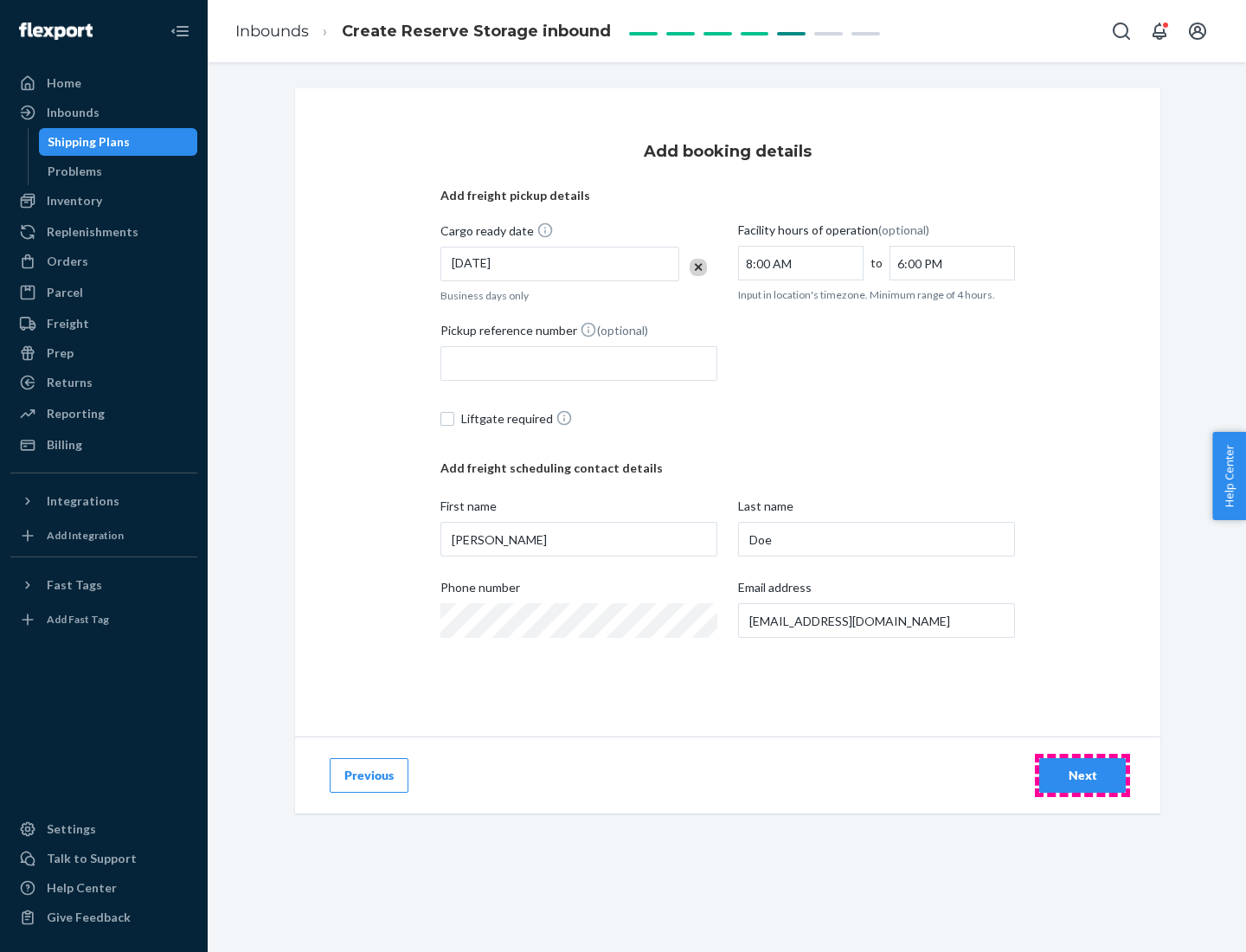
click at [1083, 776] on div "Next" at bounding box center [1083, 775] width 57 height 17
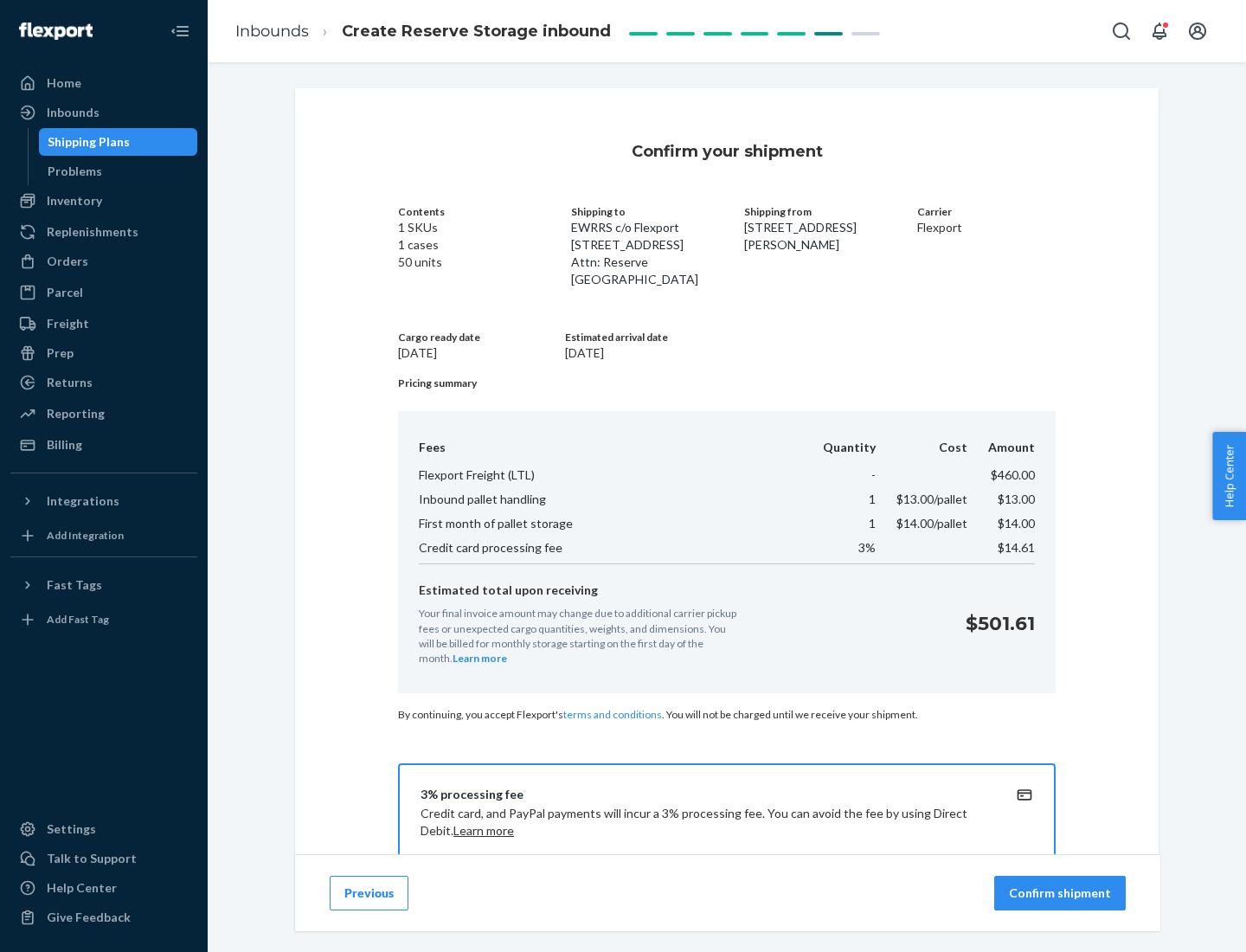
scroll to position [249, 0]
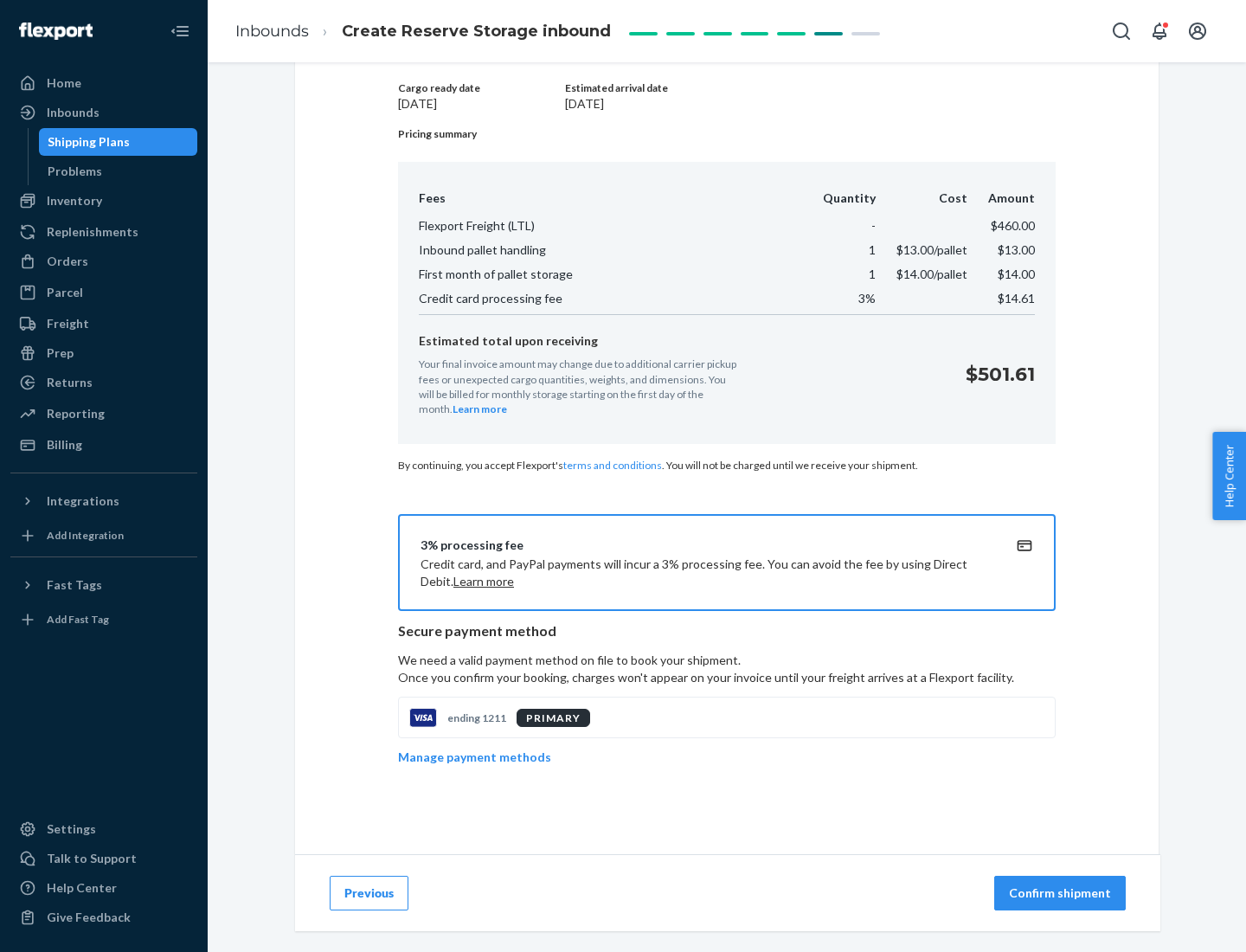
click at [1062, 893] on p "Confirm shipment" at bounding box center [1060, 892] width 102 height 17
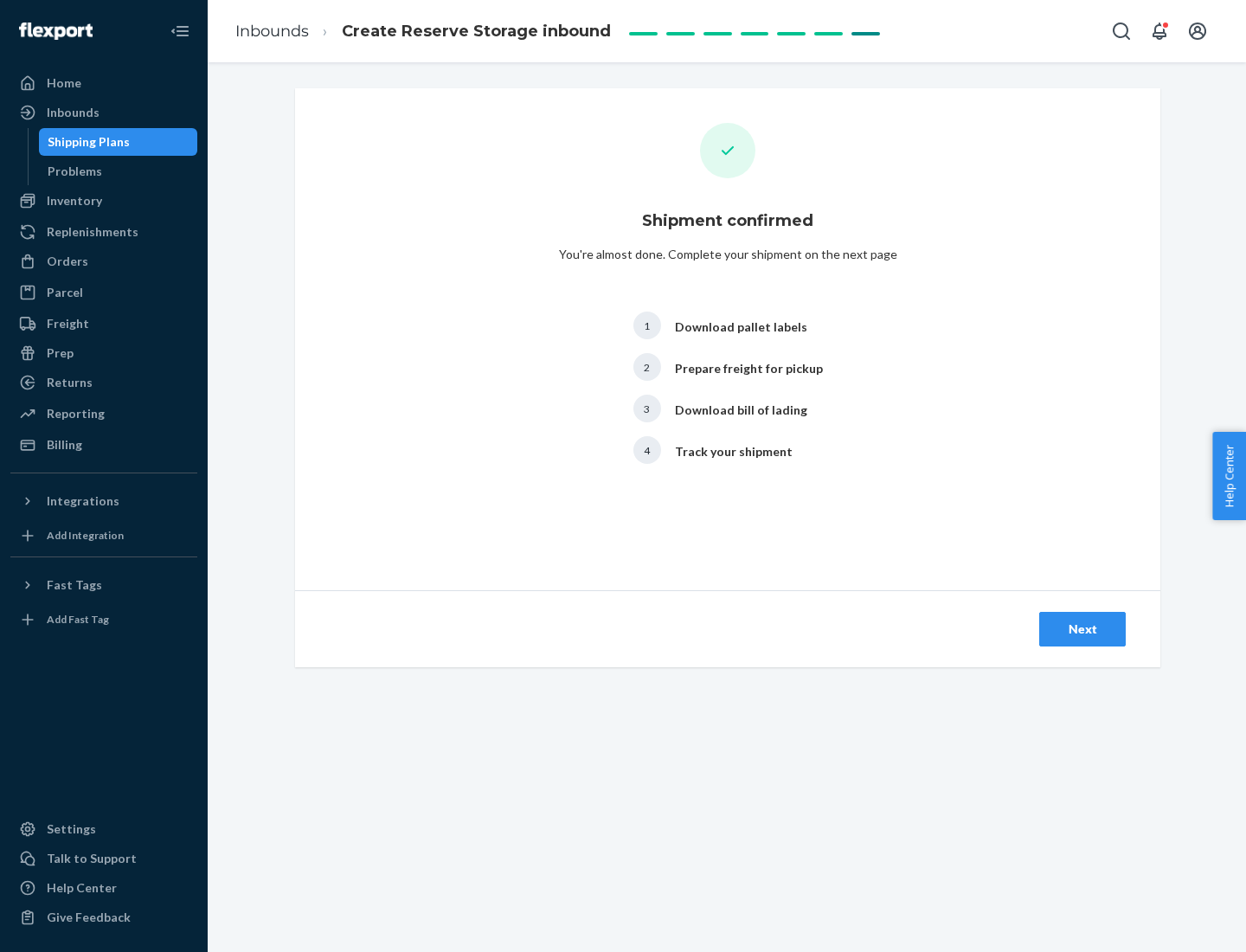
click at [1083, 629] on div "Next" at bounding box center [1083, 629] width 57 height 17
